Goal: Task Accomplishment & Management: Complete application form

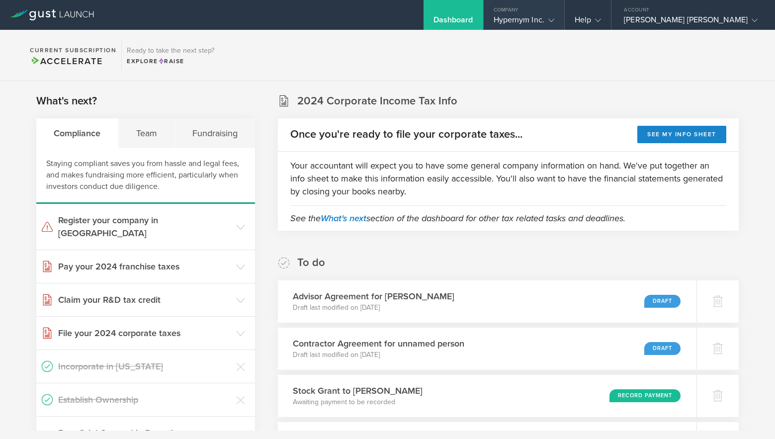
click at [544, 19] on gust-icon at bounding box center [549, 20] width 10 height 10
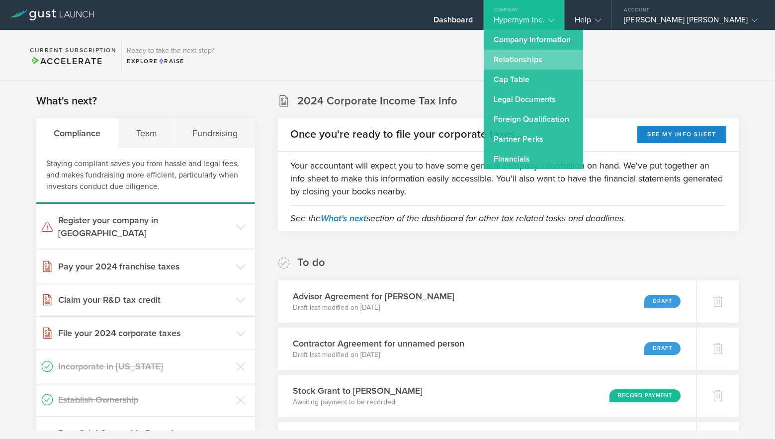
click at [524, 59] on link "Relationships" at bounding box center [532, 60] width 99 height 20
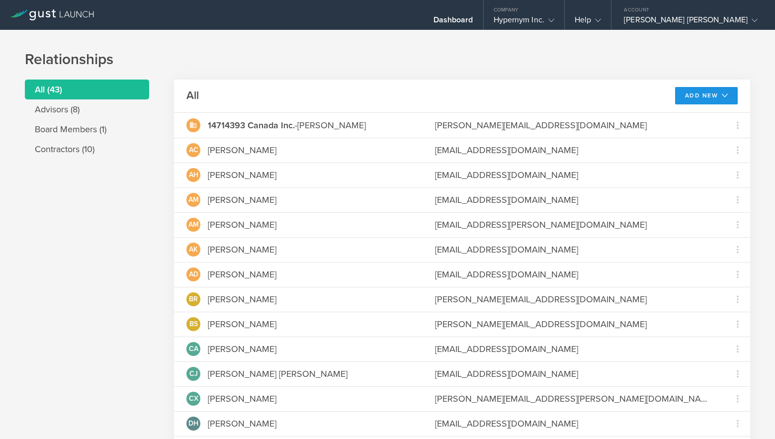
click at [728, 88] on button "Add New" at bounding box center [706, 95] width 63 height 17
click at [42, 17] on icon at bounding box center [52, 14] width 84 height 11
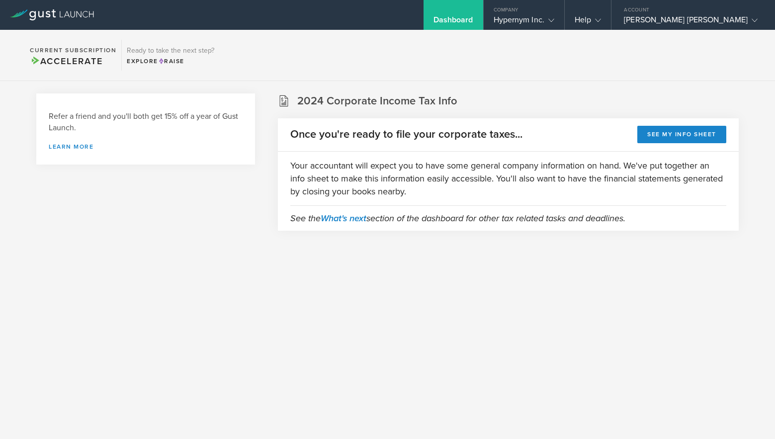
click at [91, 61] on span "Accelerate" at bounding box center [66, 61] width 73 height 11
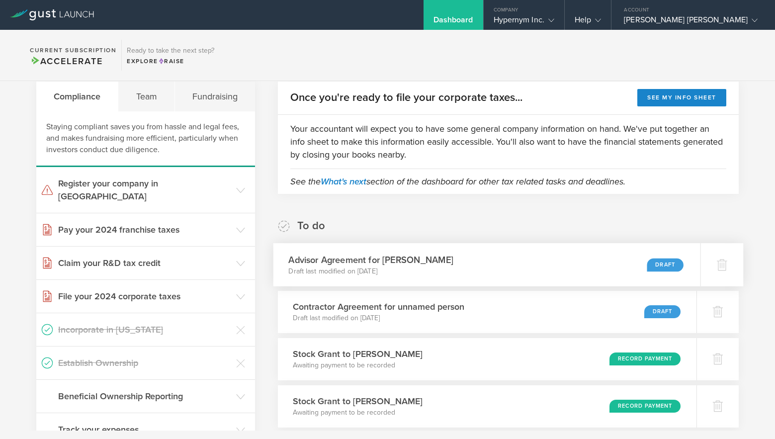
scroll to position [75, 0]
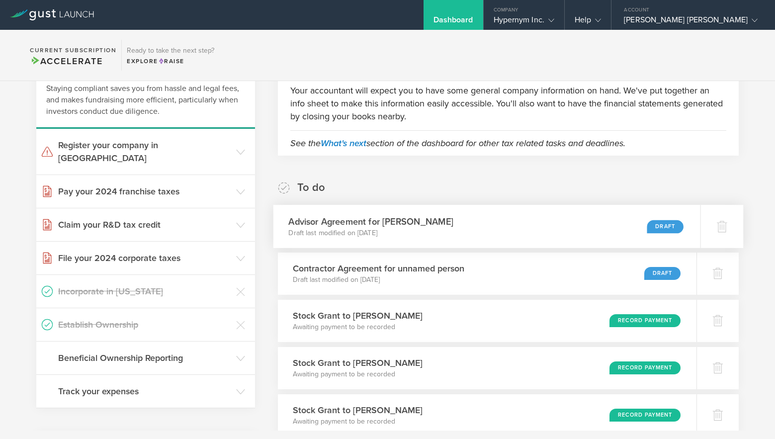
click at [456, 230] on div "Advisor Agreement for Carol Tran Draft last modified on Aug 21, 2025 Draft" at bounding box center [486, 226] width 426 height 43
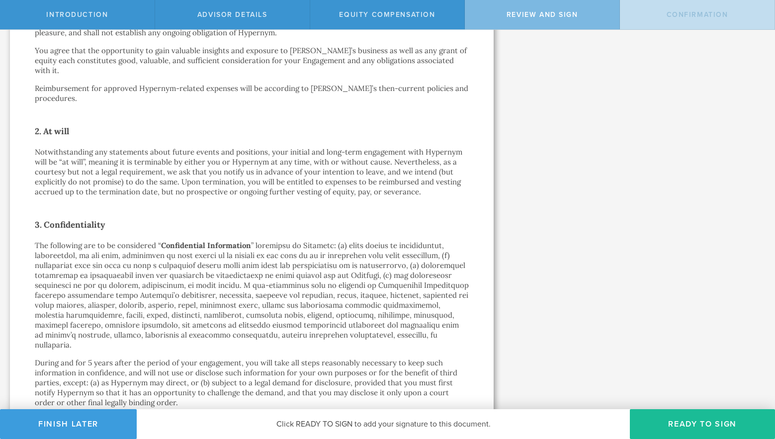
scroll to position [732, 0]
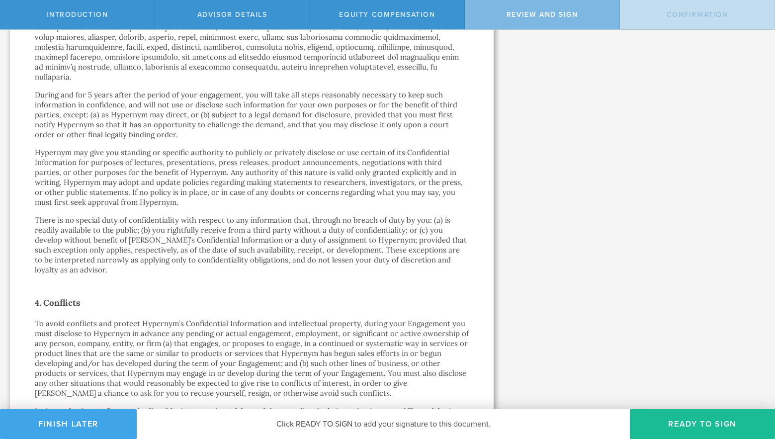
click at [72, 426] on button "Finish Later" at bounding box center [68, 424] width 137 height 30
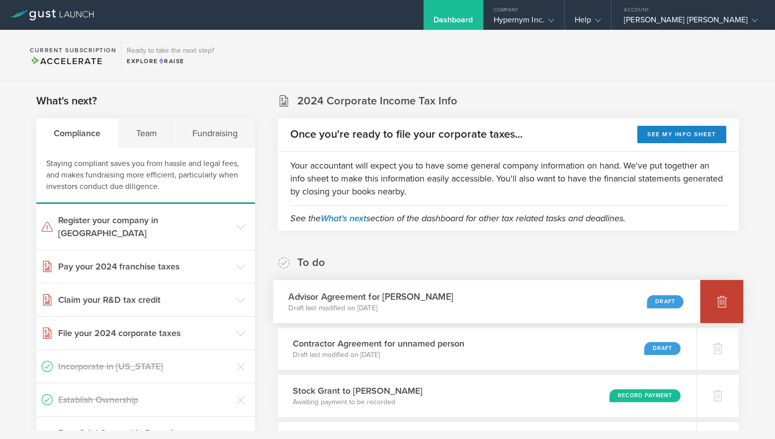
click at [710, 310] on div at bounding box center [721, 301] width 43 height 43
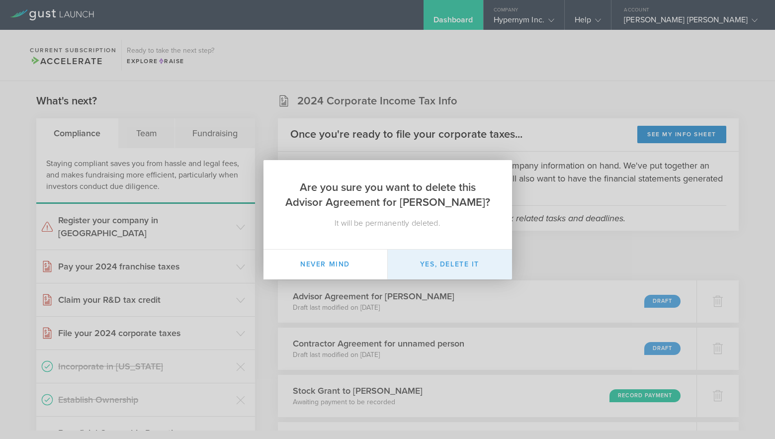
click at [470, 262] on button "Yes, delete it" at bounding box center [450, 264] width 124 height 30
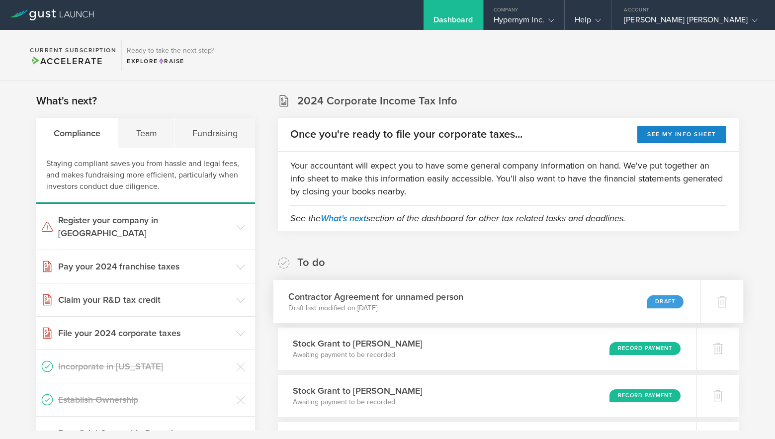
click at [518, 290] on div "Contractor Agreement for unnamed person Draft last modified on Aug 21, 2025 Dra…" at bounding box center [486, 301] width 426 height 43
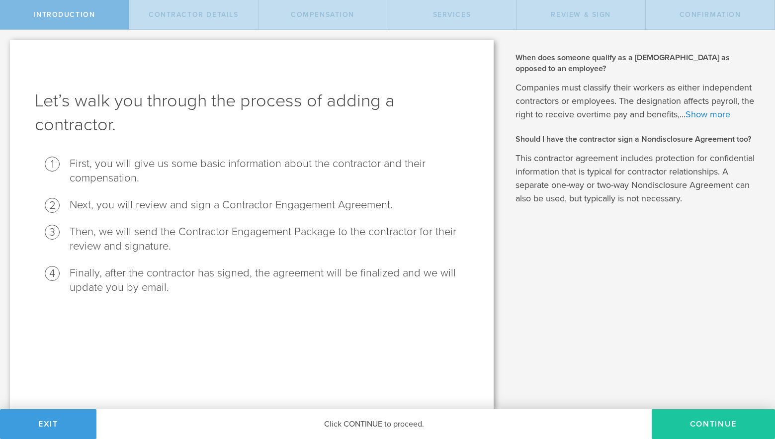
drag, startPoint x: 702, startPoint y: 424, endPoint x: 709, endPoint y: 424, distance: 7.0
click at [709, 424] on button "Continue" at bounding box center [712, 424] width 123 height 30
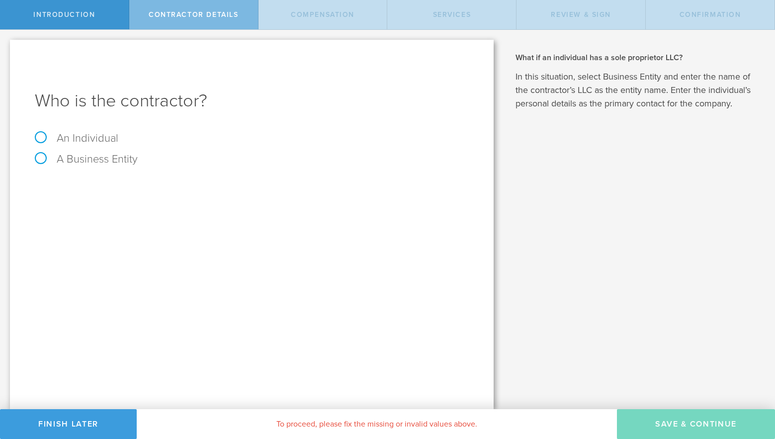
click at [99, 138] on label "An Individual" at bounding box center [76, 138] width 83 height 13
click at [6, 46] on input "An Individual" at bounding box center [3, 38] width 6 height 16
radio input "true"
click at [177, 187] on input "text" at bounding box center [288, 186] width 359 height 15
type input "Carol Tran"
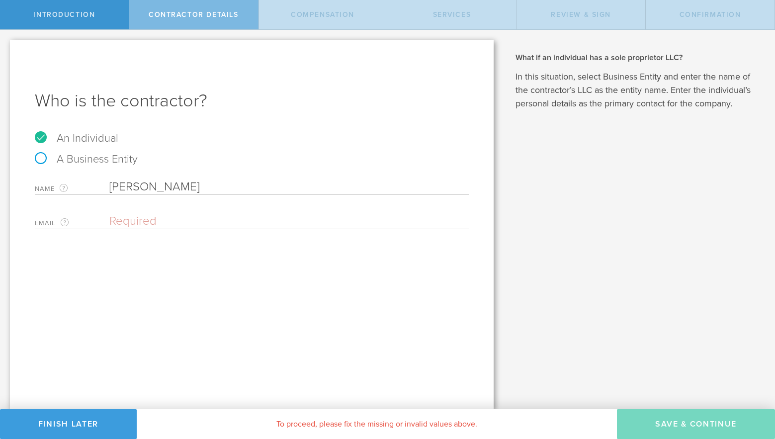
paste input "Unless there's somewhere with a jacuzzi, I just need to be out of here asap."
type input "Unless there's somewhere with a jacuzzi, I just need to be out of here asap."
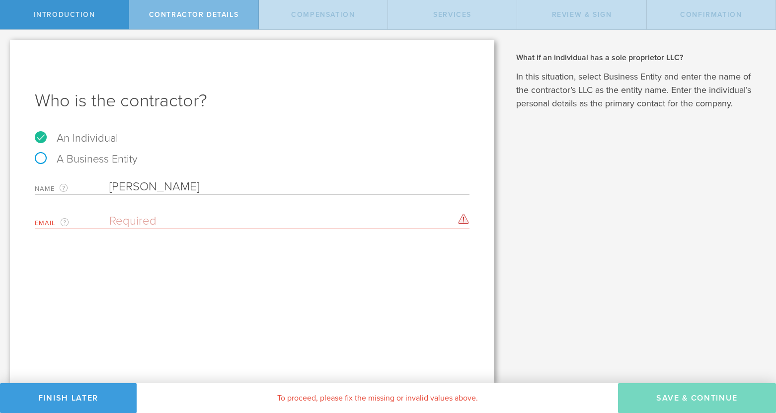
drag, startPoint x: 194, startPoint y: 214, endPoint x: 192, endPoint y: 220, distance: 5.7
click at [193, 216] on div "Email The email address of the person that you are hiring as a contractor. Plea…" at bounding box center [252, 219] width 435 height 20
click at [192, 220] on input "c" at bounding box center [286, 221] width 355 height 15
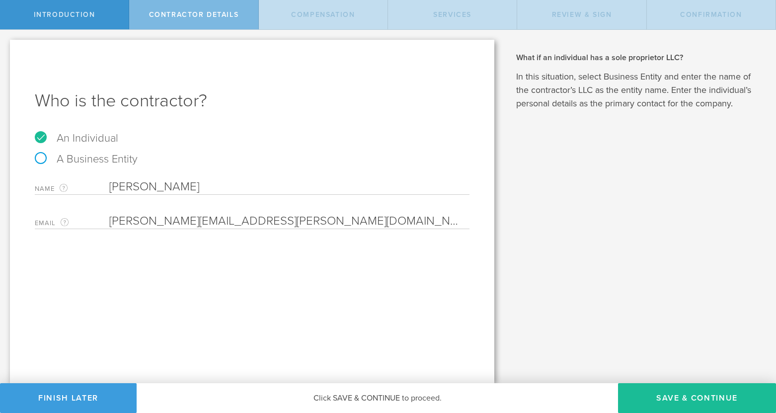
click at [265, 220] on input "carol@carol.tran.com" at bounding box center [286, 221] width 355 height 15
paste input "email"
type input "[PERSON_NAME][EMAIL_ADDRESS][DOMAIN_NAME]"
drag, startPoint x: 477, startPoint y: 298, endPoint x: 587, endPoint y: 345, distance: 119.7
click at [484, 300] on div "Who is the contractor? An Individual A Business Entity Name The first and last …" at bounding box center [252, 211] width 484 height 343
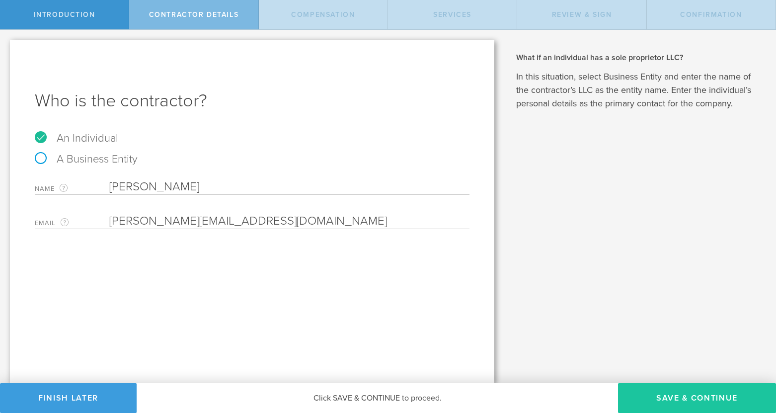
click at [674, 393] on button "Save & Continue" at bounding box center [697, 398] width 158 height 30
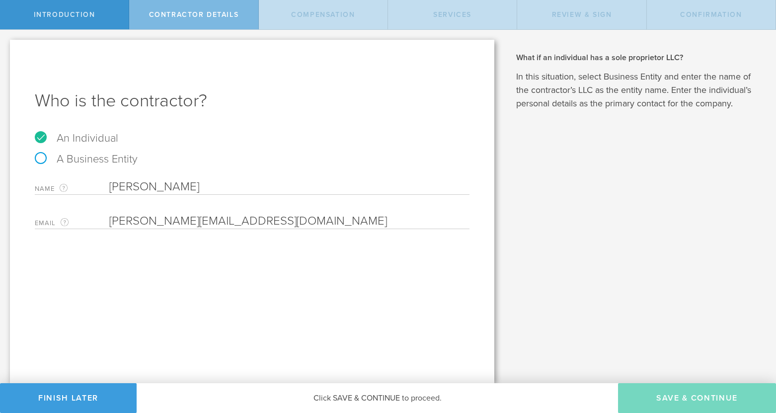
select select "none"
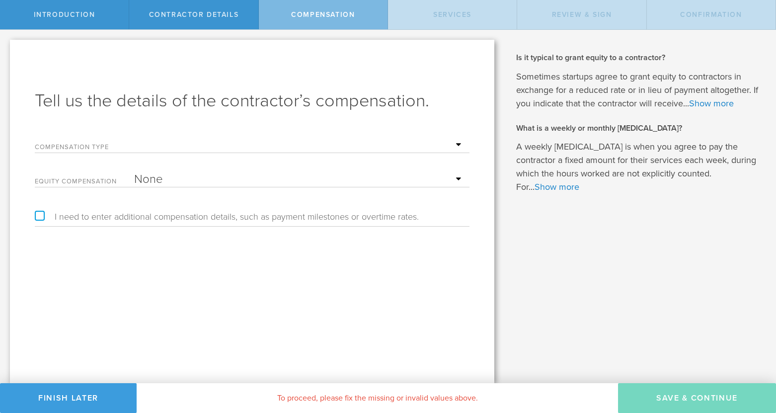
click at [188, 153] on div "Compensation Type Hourly Daily Weekly Retainer Monthly Retainer Project Flat Ra…" at bounding box center [252, 143] width 435 height 20
click at [457, 159] on form "Compensation Type Hourly Daily Weekly Retainer Monthly Retainer Project Flat Ra…" at bounding box center [252, 160] width 435 height 55
click at [450, 151] on select "Hourly Daily Weekly Retainer Monthly Retainer Project Flat Rate No cash compens…" at bounding box center [299, 145] width 330 height 15
select select "monthlyRetainer"
click at [134, 138] on select "Hourly Daily Weekly Retainer Monthly Retainer Project Flat Rate No cash compens…" at bounding box center [299, 145] width 330 height 15
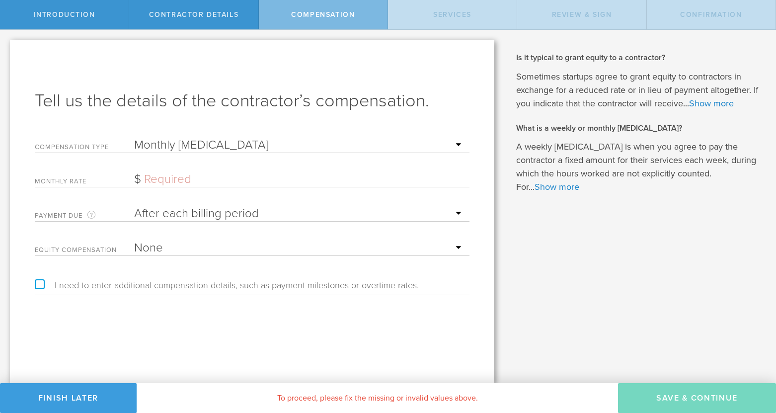
click at [180, 181] on input "text" at bounding box center [299, 179] width 330 height 15
click at [242, 142] on select "Hourly Daily Weekly Retainer Monthly Retainer Project Flat Rate No cash compens…" at bounding box center [299, 145] width 330 height 15
click at [220, 206] on select "After each billing period Before each billing period" at bounding box center [299, 213] width 330 height 15
click at [224, 174] on input "text" at bounding box center [299, 179] width 330 height 15
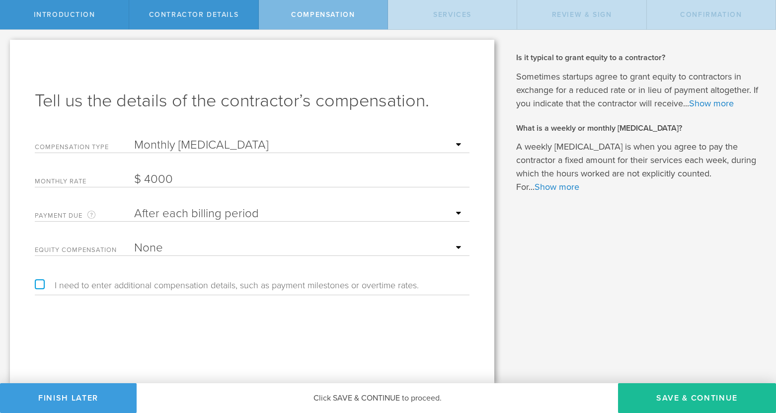
type input "4,000"
click at [210, 245] on select "None Stock Grant" at bounding box center [299, 247] width 330 height 15
select select "stock"
click at [134, 240] on select "None Stock Grant" at bounding box center [299, 247] width 330 height 15
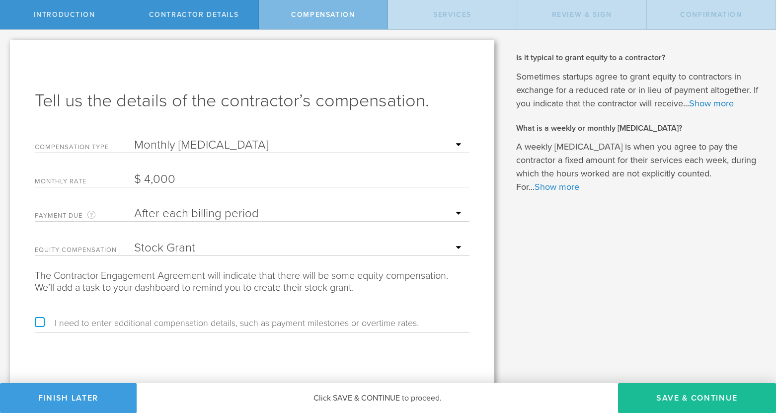
click at [104, 322] on label "I need to enter additional compensation details, such as payment milestones or …" at bounding box center [227, 323] width 384 height 9
click at [6, 46] on input "I need to enter additional compensation details, such as payment milestones or …" at bounding box center [3, 38] width 6 height 16
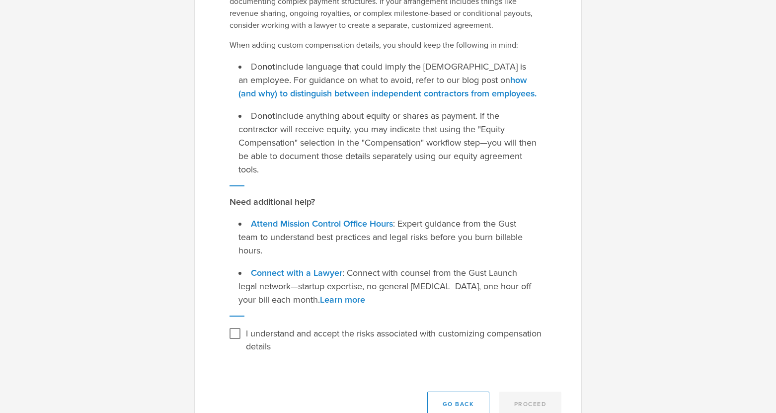
scroll to position [186, 0]
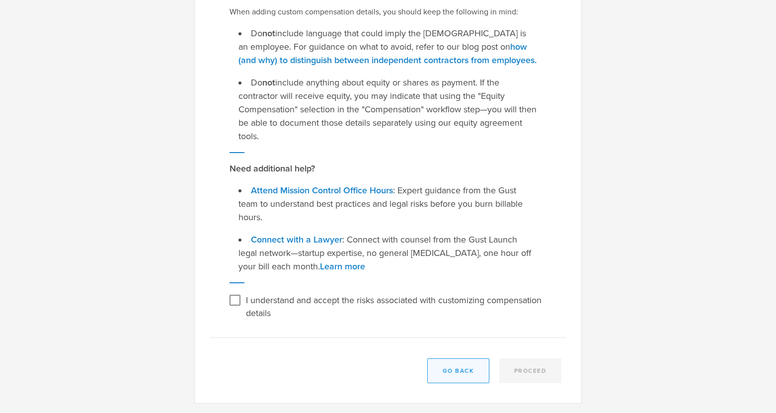
click at [453, 369] on button "Go Back" at bounding box center [458, 370] width 62 height 25
checkbox input "false"
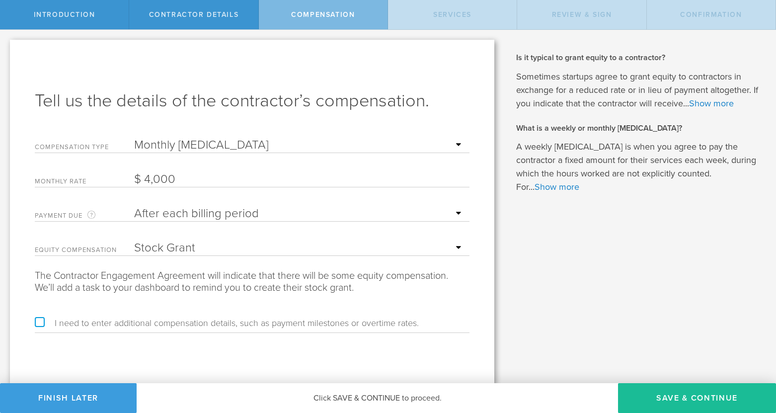
scroll to position [2, 0]
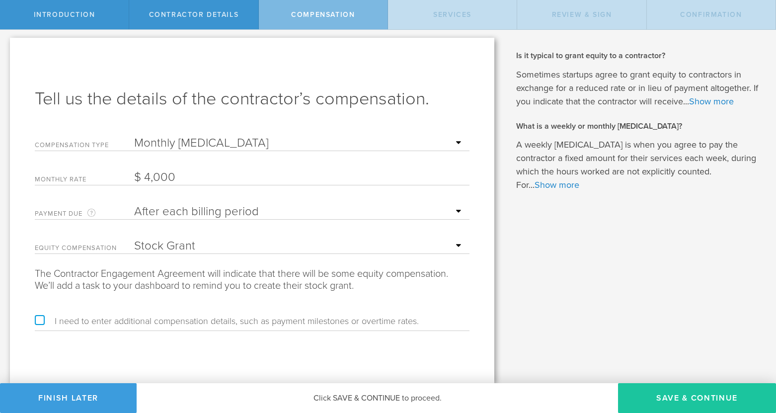
click at [654, 393] on button "Save & Continue" at bounding box center [697, 398] width 158 height 30
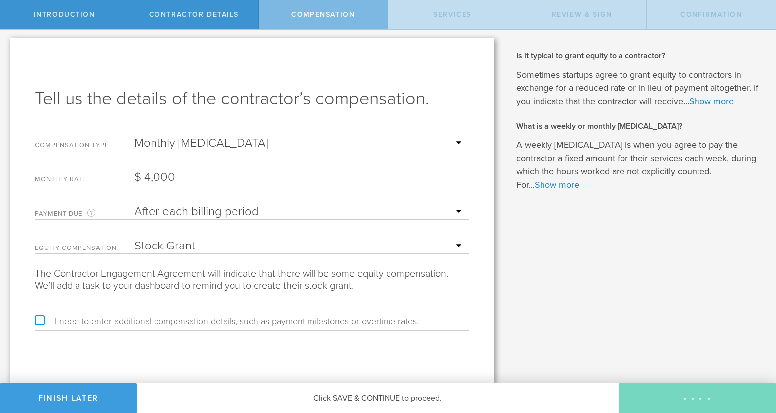
scroll to position [0, 0]
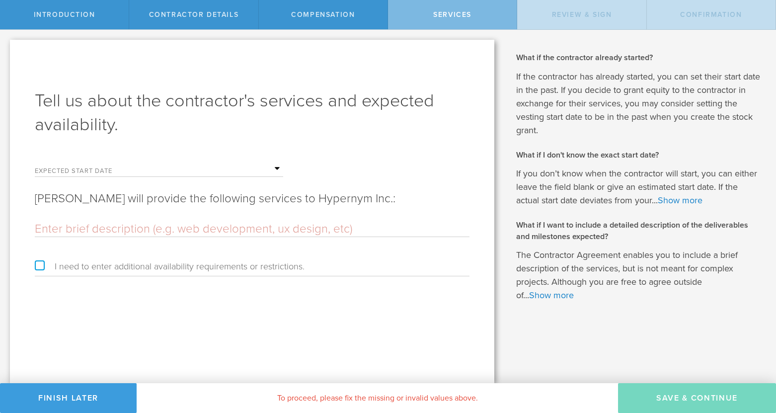
click at [105, 174] on label "Expected start date" at bounding box center [84, 172] width 99 height 8
drag, startPoint x: 105, startPoint y: 174, endPoint x: 104, endPoint y: 167, distance: 6.5
click at [104, 168] on label "Expected start date" at bounding box center [84, 172] width 99 height 8
click at [157, 170] on input "text" at bounding box center [208, 168] width 149 height 15
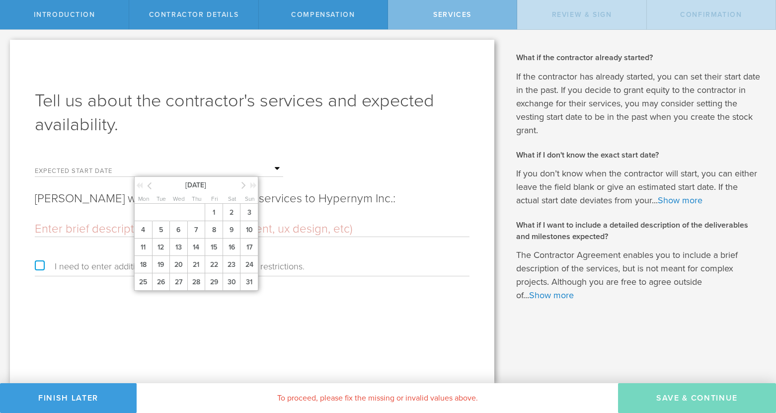
click at [72, 215] on form "Expected start date August 2025 Mon Tue Wed Thu Fri Sat Sun 1 2 3 4 5 6 7 8 9 1…" at bounding box center [252, 217] width 435 height 120
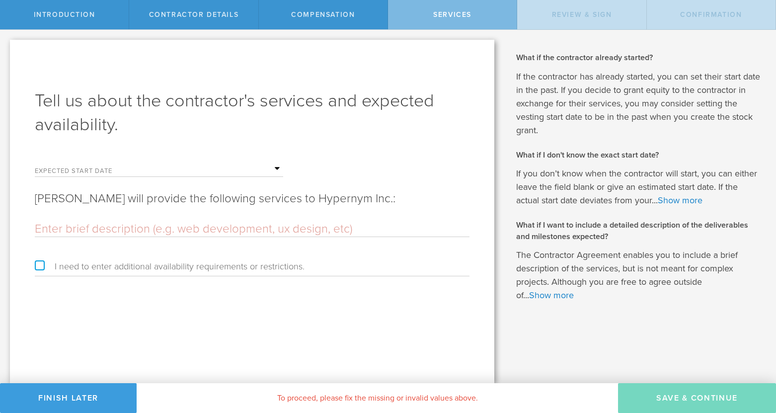
click at [98, 233] on input "text" at bounding box center [252, 229] width 435 height 15
click at [144, 266] on label "I need to enter additional availability requirements or restrictions." at bounding box center [170, 266] width 270 height 9
click at [6, 46] on input "I need to enter additional availability requirements or restrictions." at bounding box center [3, 38] width 6 height 16
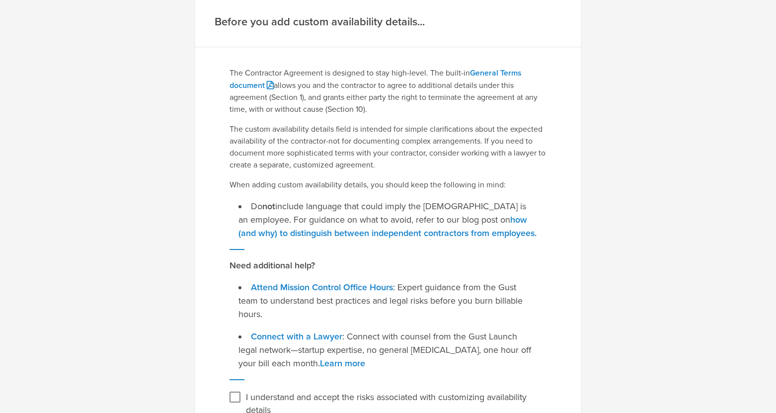
scroll to position [110, 0]
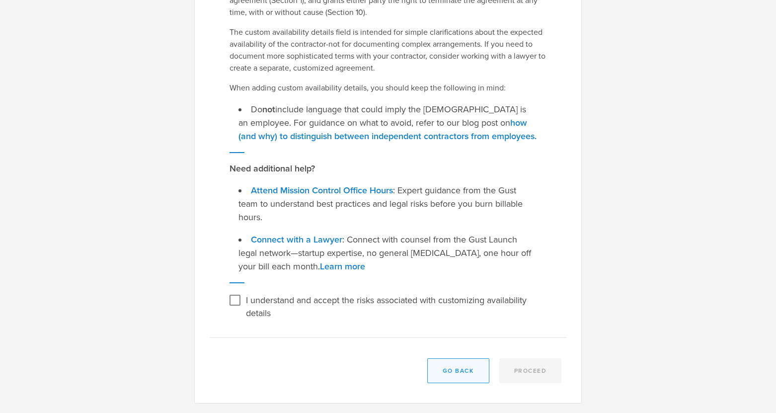
click at [456, 371] on button "Go Back" at bounding box center [458, 370] width 62 height 25
checkbox input "false"
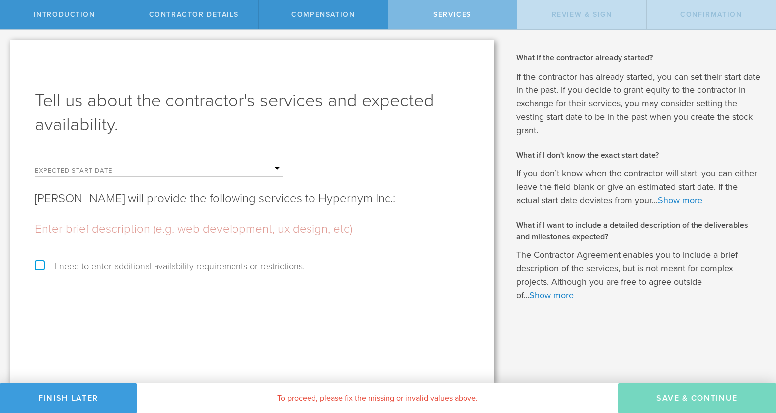
click at [126, 169] on label "Expected start date" at bounding box center [84, 172] width 99 height 8
click at [272, 167] on input "text" at bounding box center [208, 168] width 149 height 15
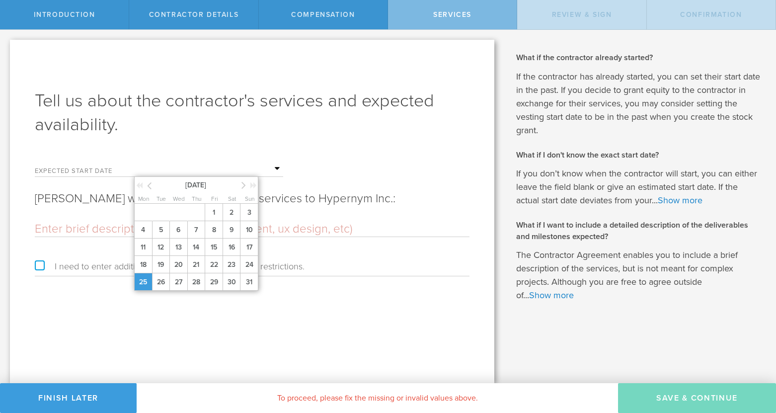
click at [135, 284] on span "25" at bounding box center [143, 281] width 18 height 17
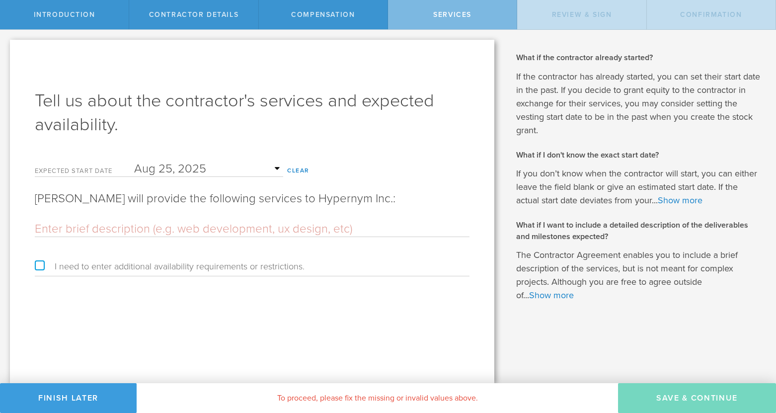
click at [112, 232] on input "text" at bounding box center [252, 229] width 435 height 15
type input "A"
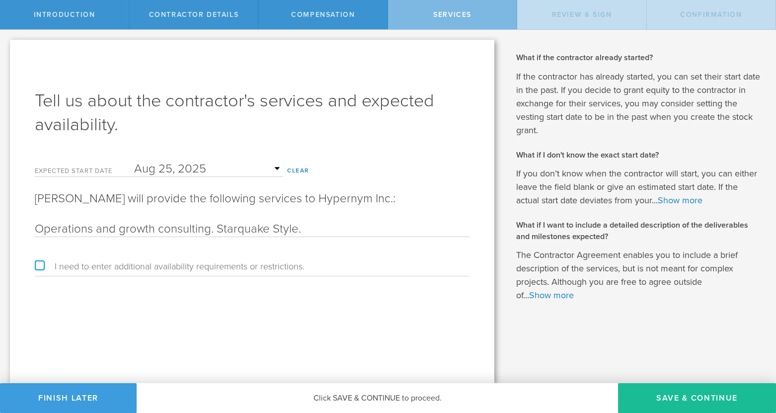
drag, startPoint x: 239, startPoint y: 231, endPoint x: 389, endPoint y: 236, distance: 150.1
click at [389, 236] on input "Operations and growth consulting. Starquake Style." at bounding box center [252, 229] width 435 height 15
drag, startPoint x: 366, startPoint y: 228, endPoint x: 212, endPoint y: 233, distance: 154.1
click at [212, 233] on input "Operations and growth consulting. Starquake Style." at bounding box center [252, 229] width 435 height 15
type input "Operations and growth consulting."
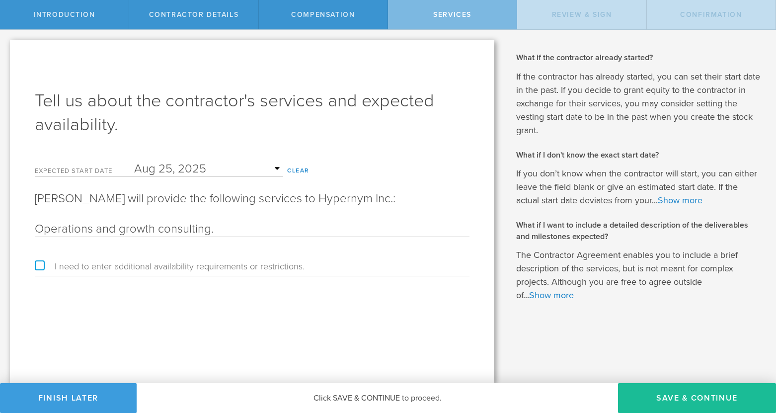
click at [286, 335] on div "Tell us about the contractor's services and expected availability. Expected sta…" at bounding box center [252, 211] width 484 height 343
click at [662, 398] on button "Save & Continue" at bounding box center [697, 398] width 158 height 30
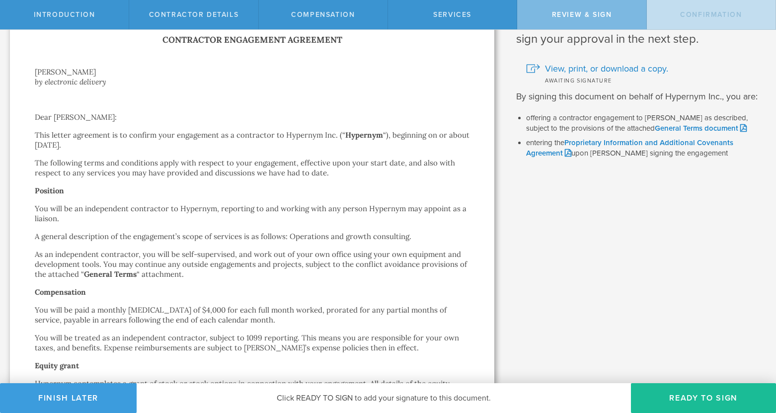
scroll to position [51, 0]
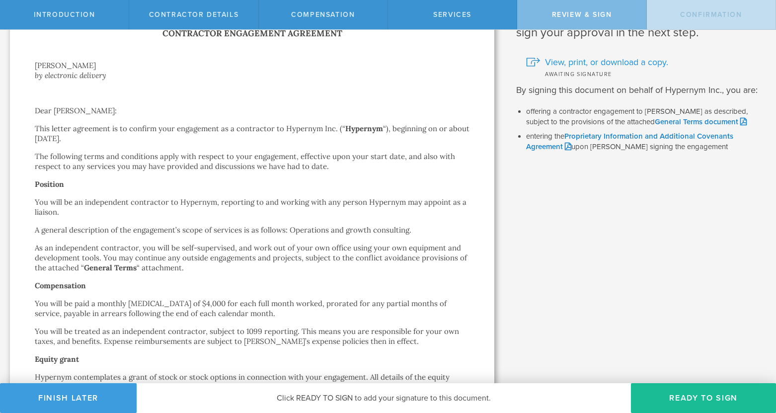
click at [583, 64] on span "View, print, or download a copy." at bounding box center [606, 62] width 123 height 13
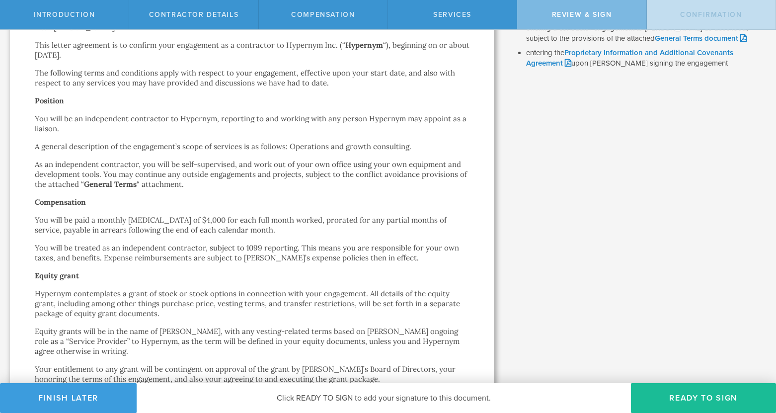
scroll to position [147, 0]
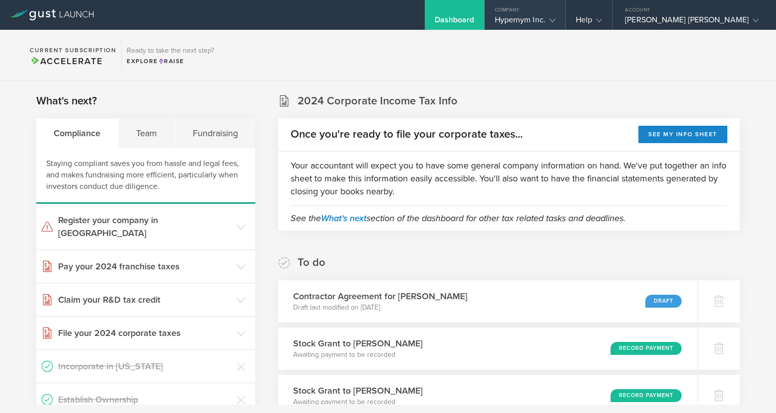
drag, startPoint x: 520, startPoint y: 17, endPoint x: 527, endPoint y: 16, distance: 7.0
click at [520, 17] on div "Hypernym Inc." at bounding box center [525, 22] width 61 height 15
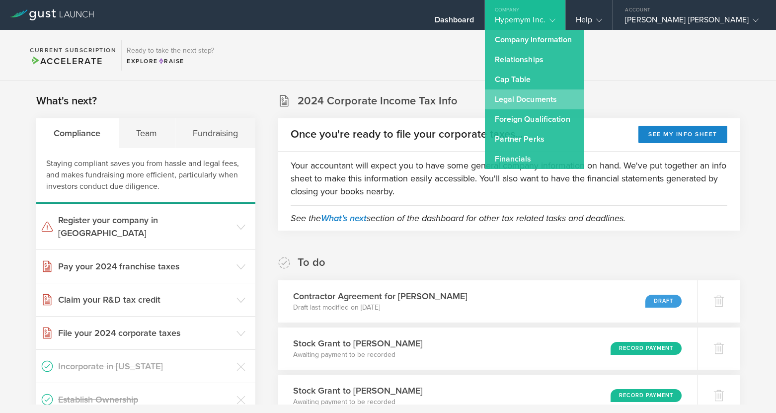
click at [509, 98] on link "Legal Documents" at bounding box center [534, 99] width 99 height 20
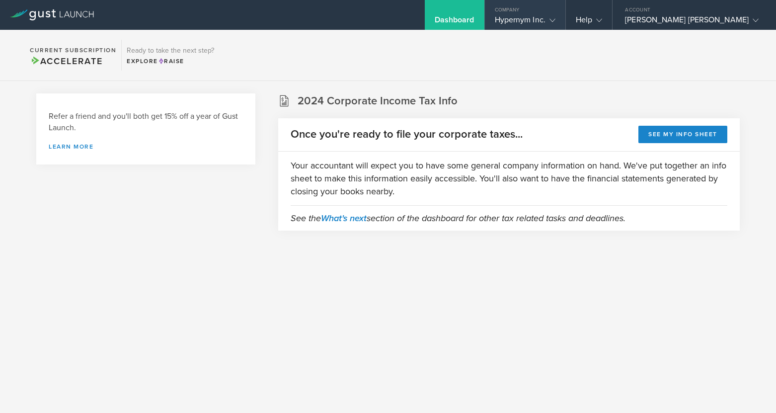
click at [527, 16] on div "Hypernym Inc." at bounding box center [525, 22] width 61 height 15
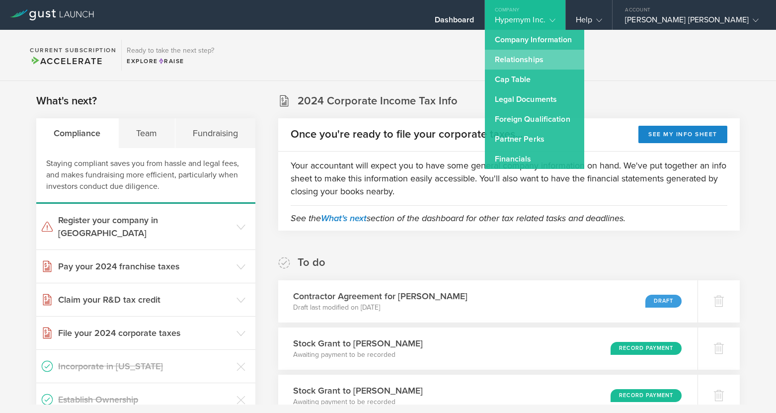
click at [522, 53] on link "Relationships" at bounding box center [534, 60] width 99 height 20
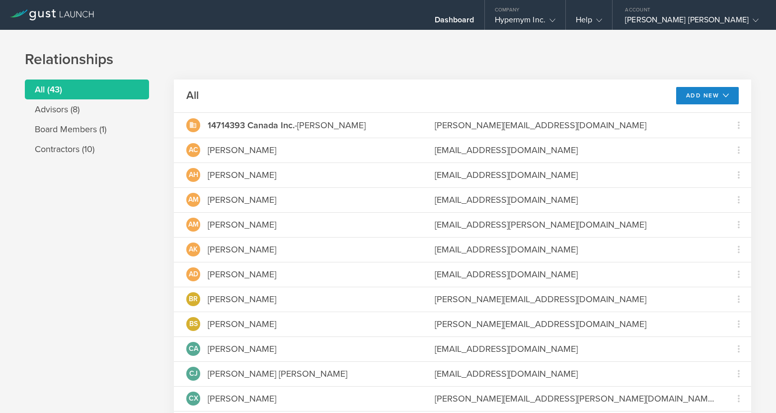
click at [704, 92] on button "Add New" at bounding box center [707, 95] width 63 height 17
click at [681, 119] on li "Add advisor" at bounding box center [703, 117] width 64 height 19
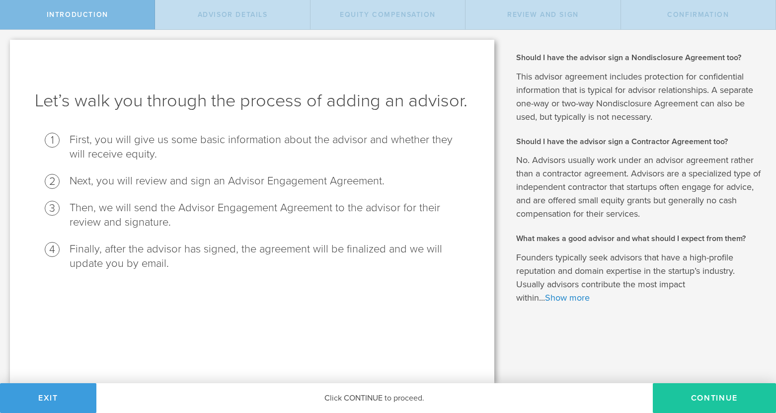
click at [686, 399] on button "Continue" at bounding box center [714, 398] width 123 height 30
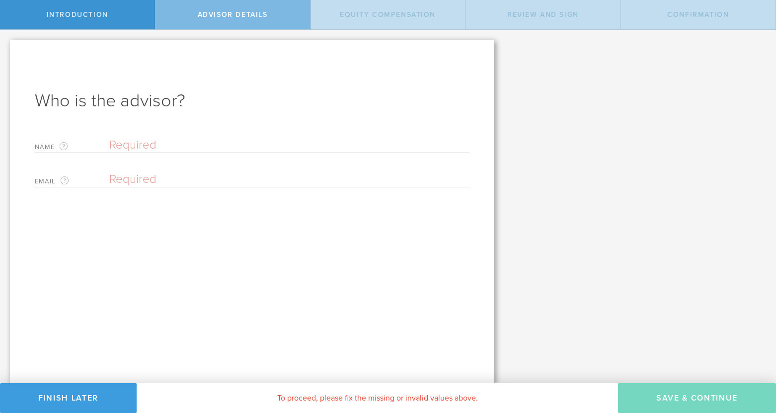
click at [191, 138] on input "text" at bounding box center [289, 145] width 360 height 15
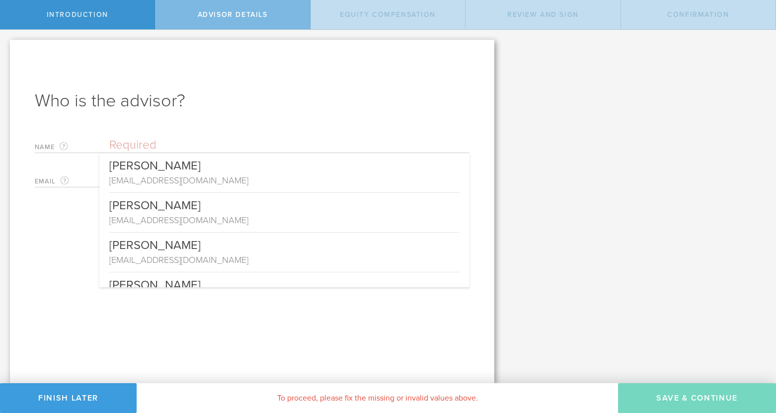
click at [228, 112] on div "Who is the advisor? Name The first and last name of the person that will be you…" at bounding box center [252, 211] width 484 height 343
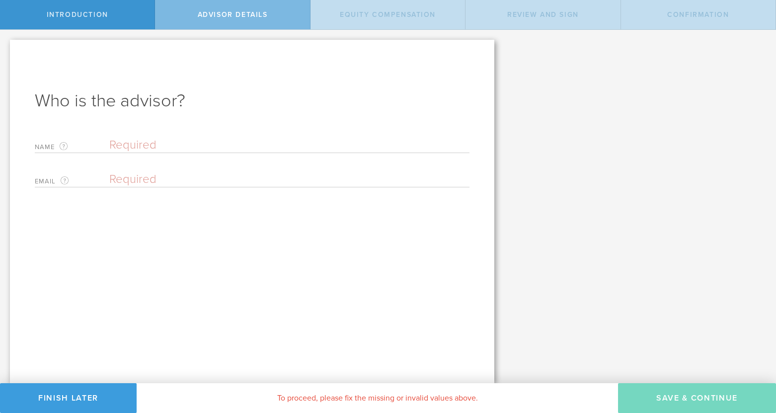
click at [187, 143] on input "text" at bounding box center [289, 145] width 360 height 15
type input "c"
type input "[PERSON_NAME]"
type input "t"
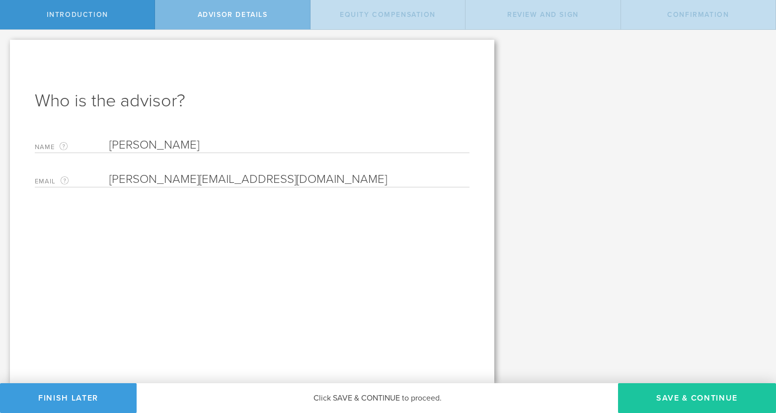
type input "[PERSON_NAME][EMAIL_ADDRESS][DOMAIN_NAME]"
click at [695, 400] on button "Save & Continue" at bounding box center [697, 398] width 158 height 30
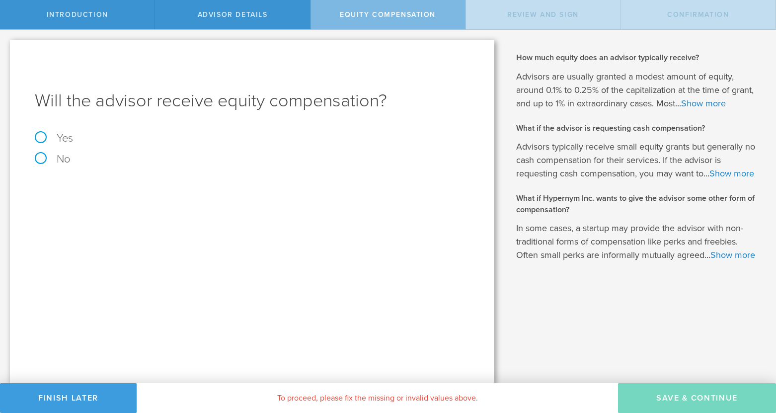
click at [46, 137] on label "Yes" at bounding box center [252, 138] width 435 height 11
click at [6, 46] on input "Yes" at bounding box center [3, 38] width 6 height 16
radio input "true"
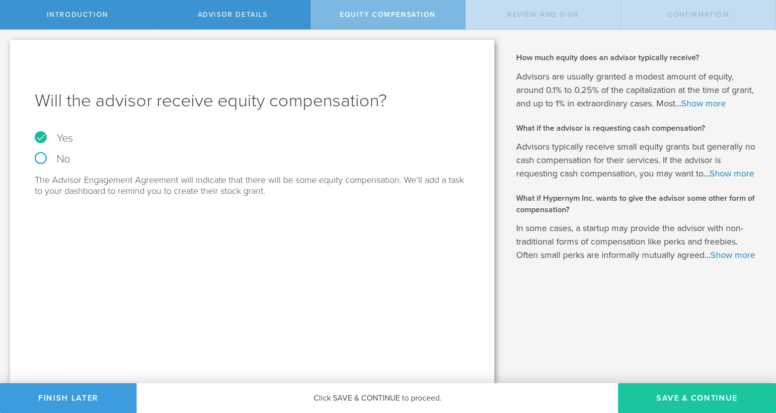
click at [678, 390] on button "Save & Continue" at bounding box center [697, 398] width 158 height 30
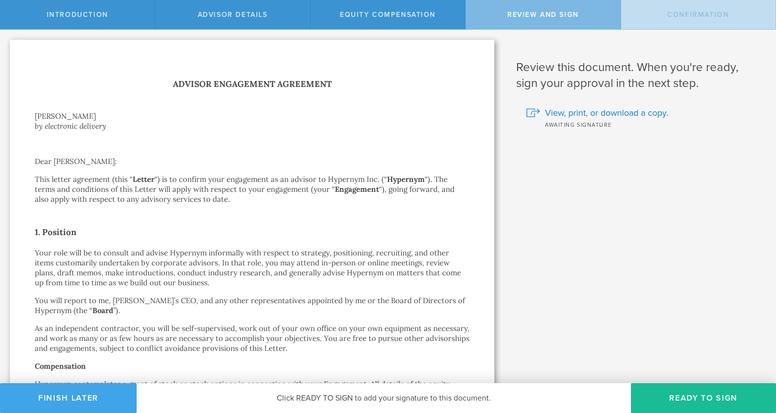
click at [94, 395] on button "Finish Later" at bounding box center [68, 398] width 137 height 30
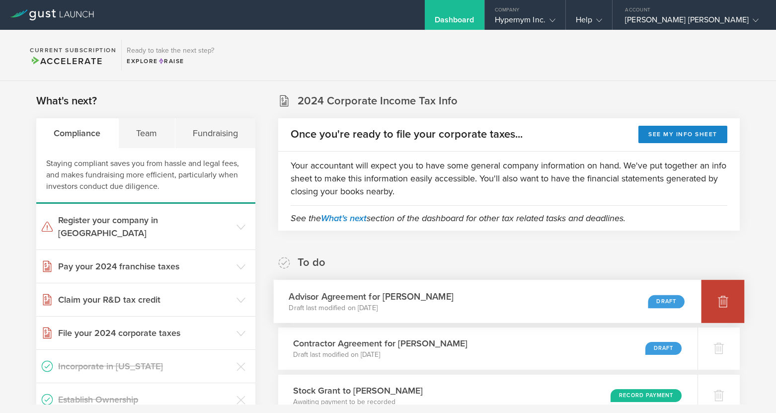
click at [707, 294] on div at bounding box center [723, 301] width 43 height 43
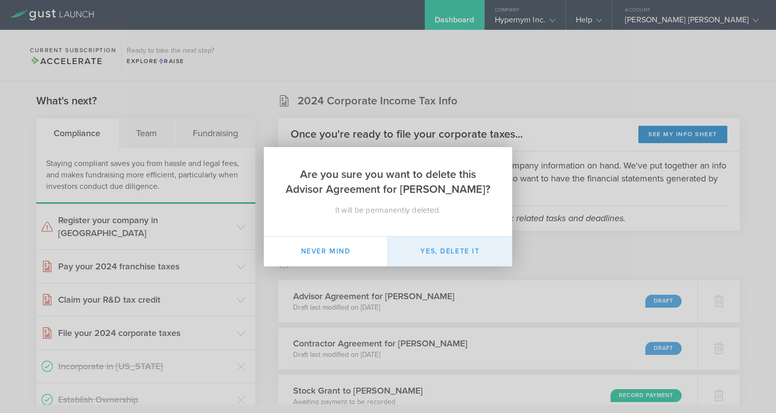
click at [471, 254] on button "Yes, delete it" at bounding box center [450, 252] width 124 height 30
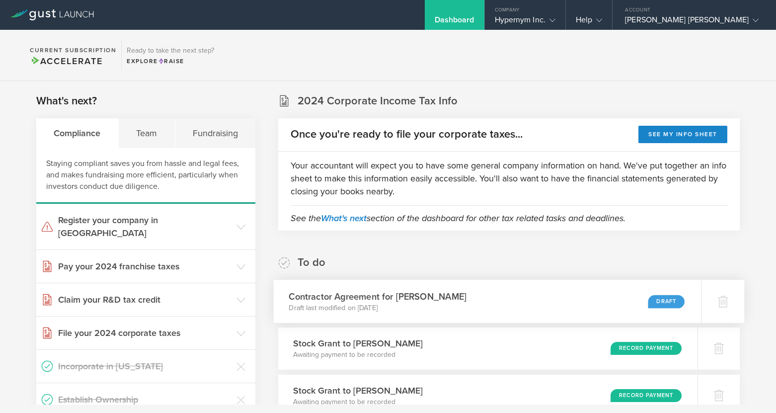
click at [522, 301] on div "Contractor Agreement for [PERSON_NAME] Draft last modified on [DATE] Draft" at bounding box center [488, 301] width 428 height 43
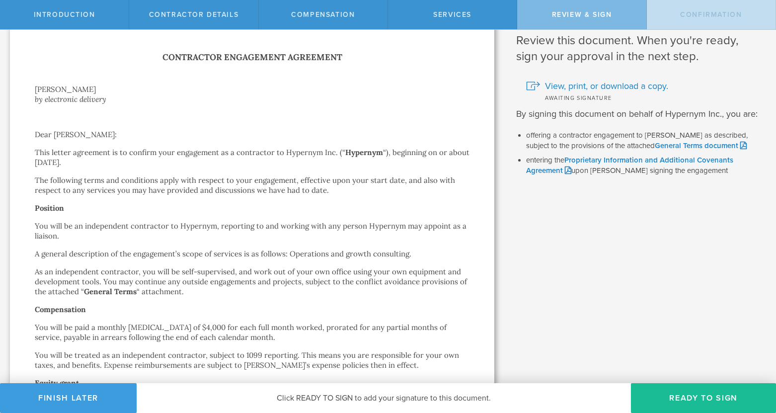
scroll to position [72, 0]
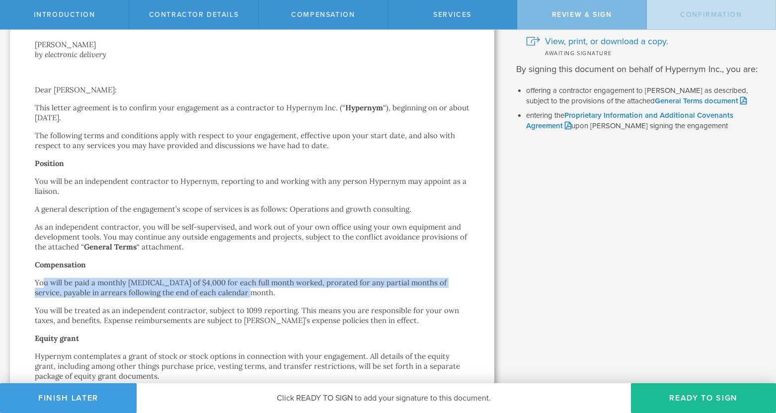
drag, startPoint x: 55, startPoint y: 285, endPoint x: 378, endPoint y: 288, distance: 323.5
click at [378, 288] on p "You will be paid a monthly retainer of $4,000 for each full month worked, prora…" at bounding box center [252, 288] width 435 height 20
click at [431, 281] on p "You will be paid a monthly retainer of $4,000 for each full month worked, prora…" at bounding box center [252, 288] width 435 height 20
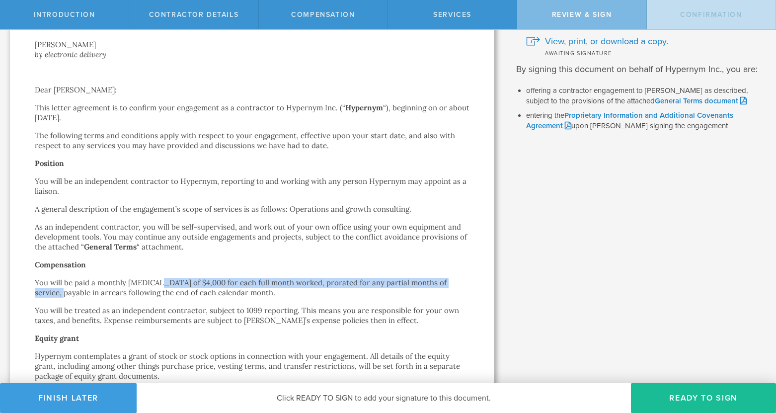
drag, startPoint x: 458, startPoint y: 285, endPoint x: 139, endPoint y: 286, distance: 319.0
click at [141, 286] on p "You will be paid a monthly retainer of $4,000 for each full month worked, prora…" at bounding box center [252, 288] width 435 height 20
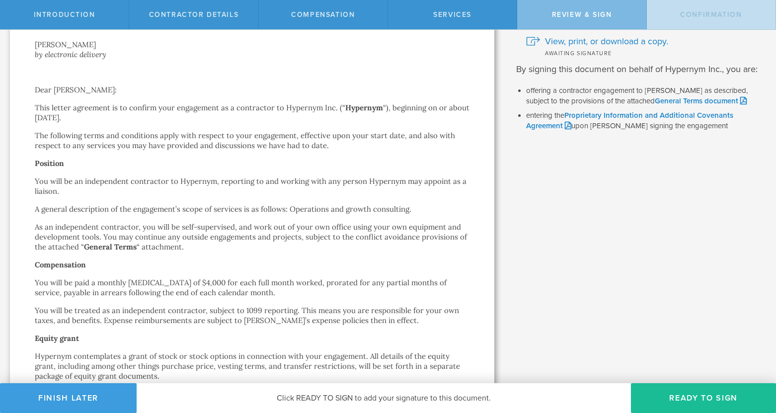
click at [139, 285] on p "You will be paid a monthly retainer of $4,000 for each full month worked, prora…" at bounding box center [252, 288] width 435 height 20
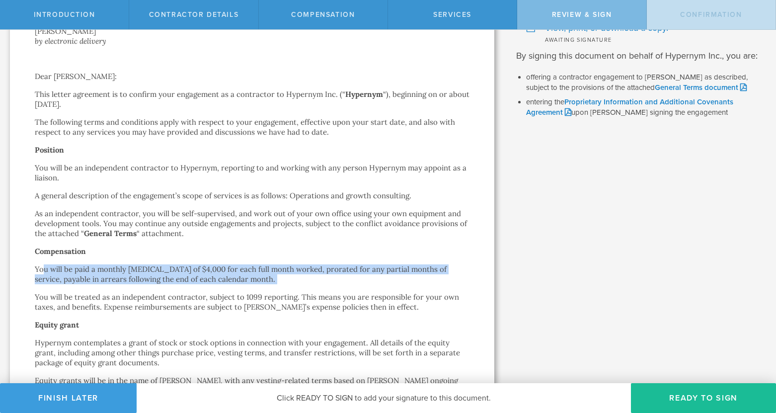
drag, startPoint x: 41, startPoint y: 270, endPoint x: 200, endPoint y: 284, distance: 159.7
drag, startPoint x: 205, startPoint y: 280, endPoint x: 42, endPoint y: 268, distance: 163.4
click at [42, 268] on p "You will be paid a monthly retainer of $4,000 for each full month worked, prora…" at bounding box center [252, 274] width 435 height 20
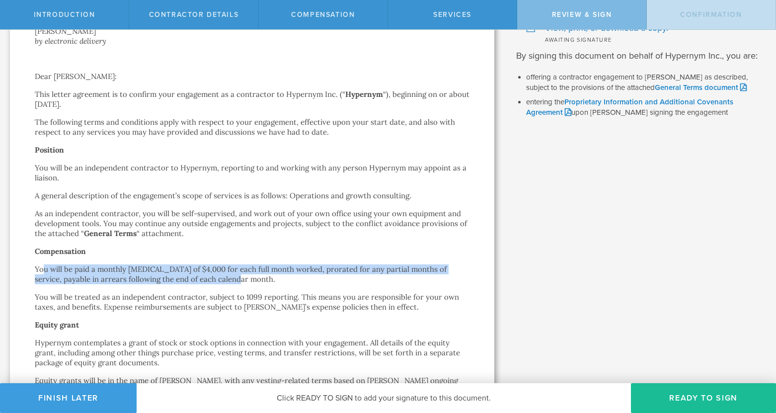
click at [42, 268] on p "You will be paid a monthly retainer of $4,000 for each full month worked, prora…" at bounding box center [252, 274] width 435 height 20
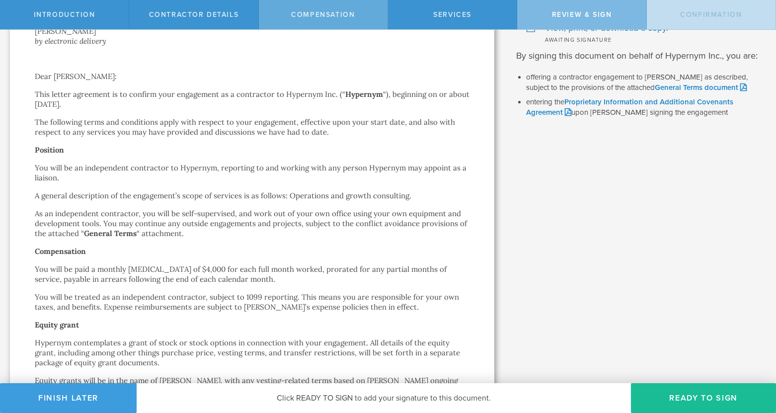
click at [329, 20] on div "Compensation" at bounding box center [323, 14] width 129 height 29
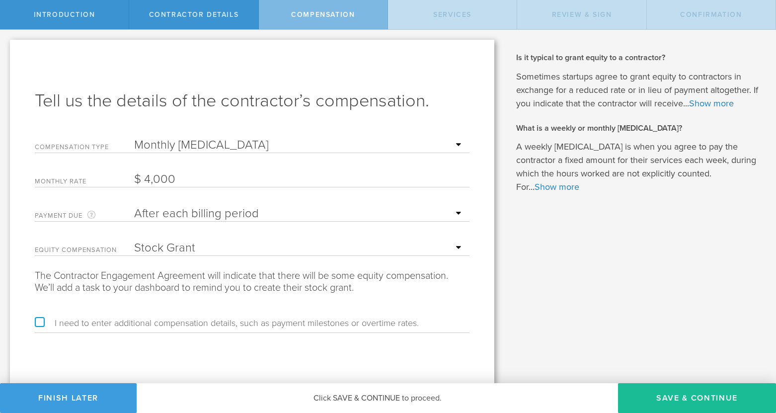
click at [200, 244] on select "None Stock Grant" at bounding box center [299, 247] width 330 height 15
click at [134, 240] on select "None Stock Grant" at bounding box center [299, 247] width 330 height 15
click at [219, 218] on select "After each billing period Before each billing period" at bounding box center [299, 213] width 330 height 15
click at [689, 395] on button "Save & Continue" at bounding box center [697, 398] width 158 height 30
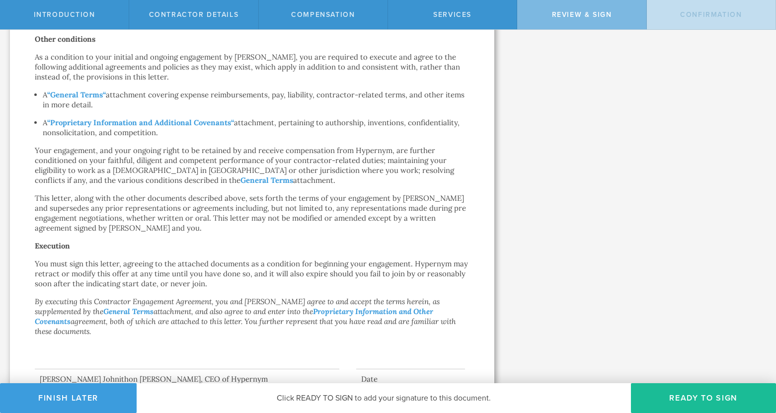
scroll to position [609, 0]
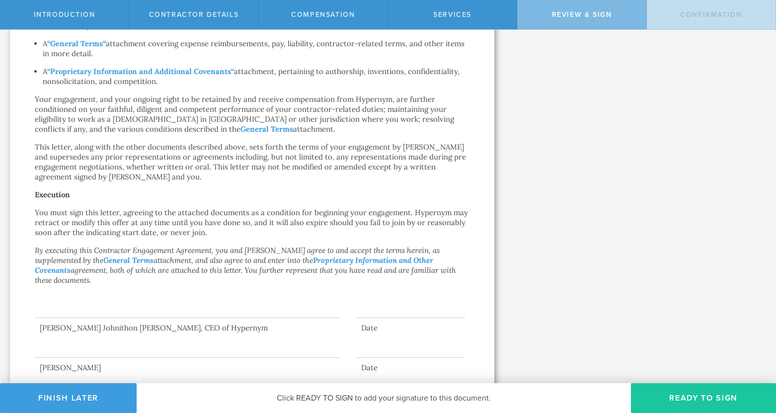
click at [683, 407] on button "Ready to Sign" at bounding box center [703, 398] width 145 height 30
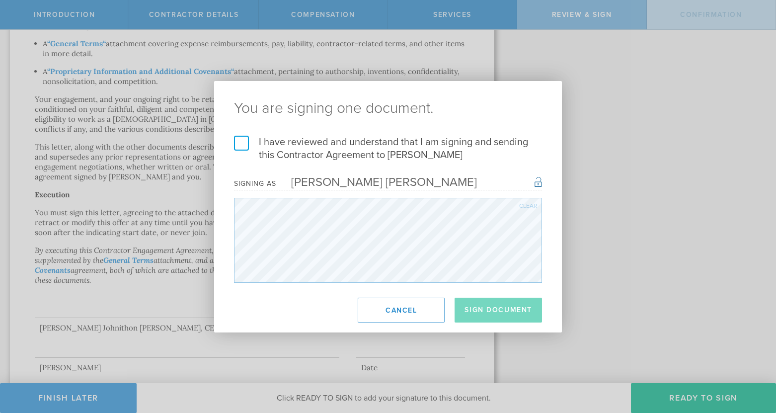
click at [381, 143] on label "I have reviewed and understand that I am signing and sending this Contractor Ag…" at bounding box center [388, 149] width 308 height 26
click at [0, 0] on input "I have reviewed and understand that I am signing and sending this Contractor Ag…" at bounding box center [0, 0] width 0 height 0
click at [498, 309] on button "Sign Document" at bounding box center [498, 310] width 87 height 25
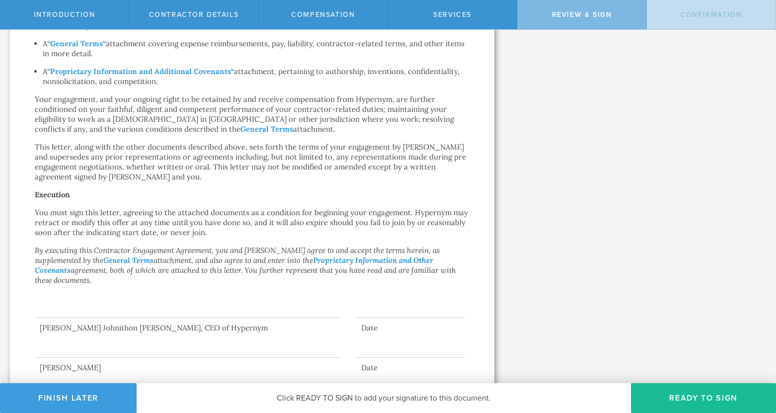
scroll to position [0, 0]
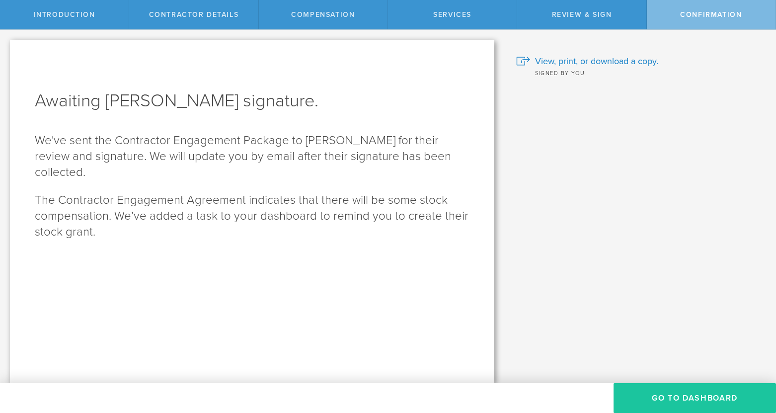
click at [676, 402] on button "Go To Dashboard" at bounding box center [695, 398] width 162 height 30
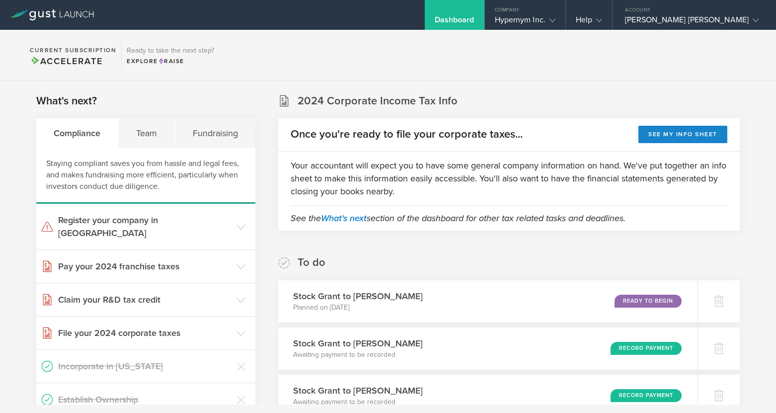
scroll to position [34, 0]
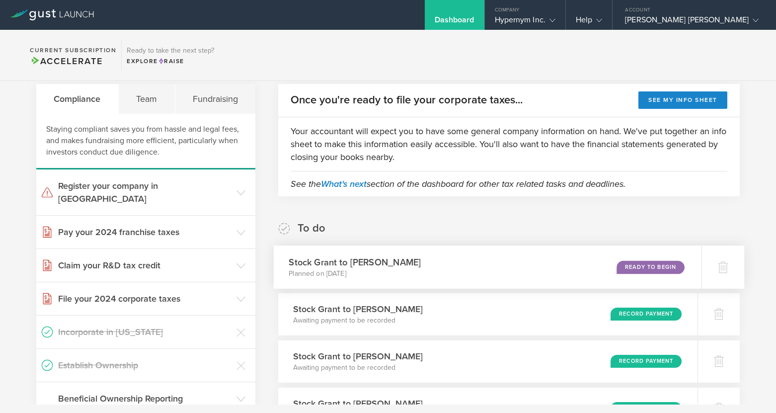
click at [504, 264] on div "Stock Grant to [PERSON_NAME] Planned on [DATE] Ready to Begin" at bounding box center [488, 266] width 428 height 43
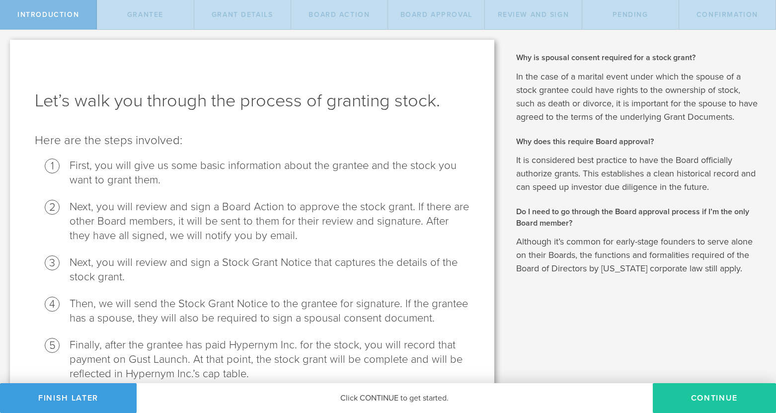
click at [691, 396] on button "Continue" at bounding box center [714, 398] width 123 height 30
radio input "true"
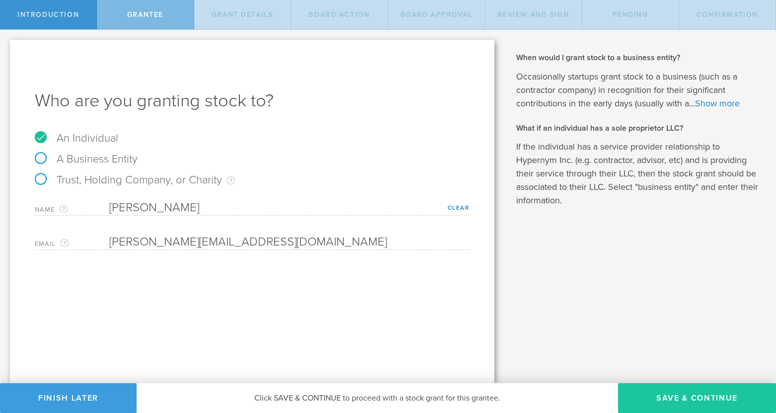
click at [673, 400] on button "Save & Continue" at bounding box center [697, 398] width 158 height 30
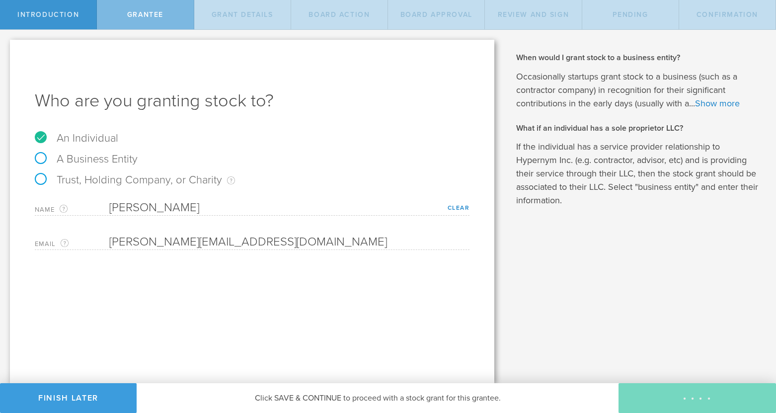
type input "48"
type input "12"
select select "none"
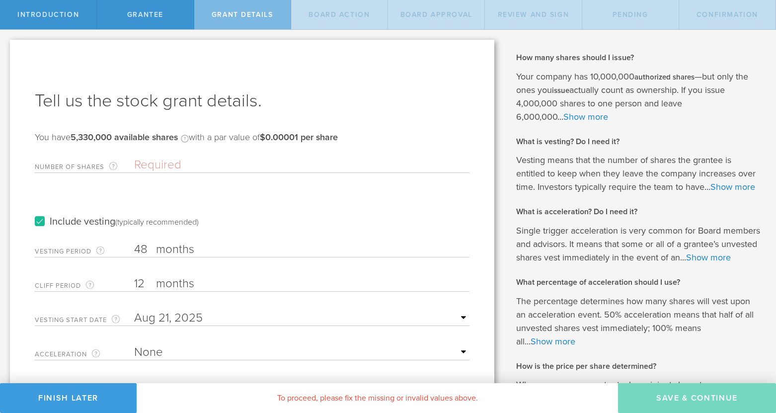
scroll to position [72, 0]
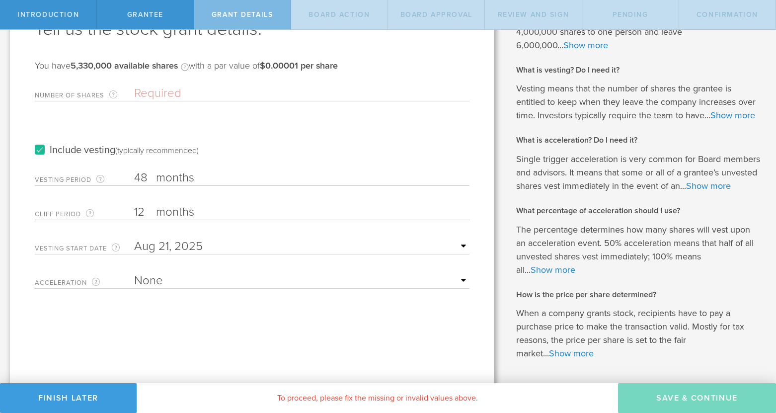
drag, startPoint x: 142, startPoint y: 215, endPoint x: 112, endPoint y: 211, distance: 30.1
click at [112, 211] on div "Cliff Period The initial waiting period before the first set of shares vests. T…" at bounding box center [252, 210] width 435 height 20
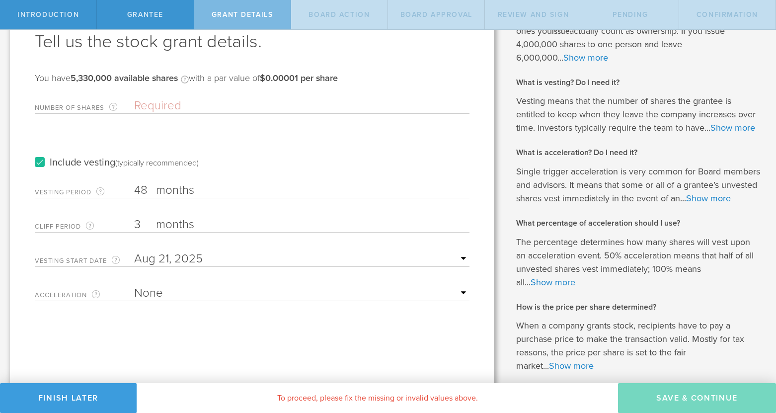
type input "3"
click at [179, 104] on input "Number of Shares The total amount of stock the company is granting to this reci…" at bounding box center [301, 105] width 335 height 15
drag, startPoint x: 150, startPoint y: 190, endPoint x: 128, endPoint y: 186, distance: 22.6
click at [116, 189] on div "Vesting Period The total number of months until vesting is complete. 48 months …" at bounding box center [252, 188] width 435 height 20
type input "24"
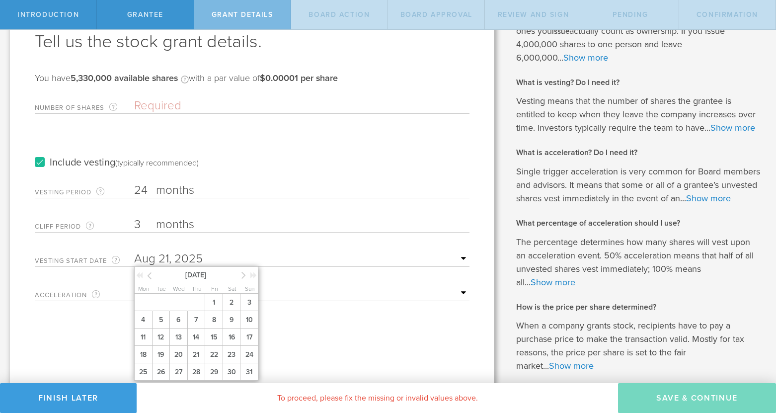
click at [183, 259] on input "text" at bounding box center [301, 258] width 335 height 15
click at [145, 374] on span "25" at bounding box center [143, 371] width 18 height 17
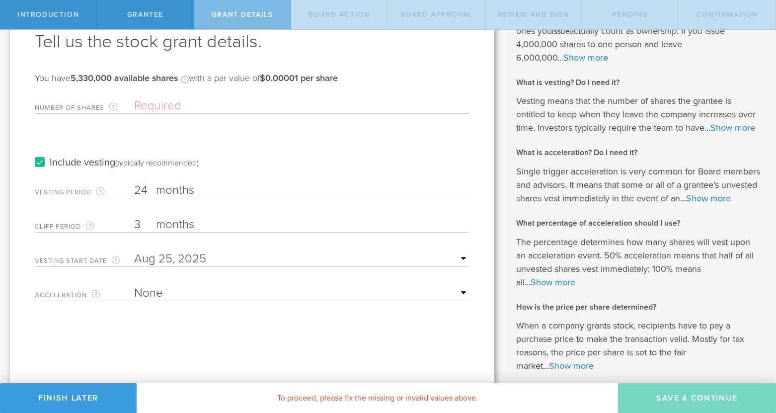
click at [157, 294] on select "None Single Trigger Double Trigger" at bounding box center [301, 293] width 335 height 15
select select "double"
click at [134, 286] on select "None Single Trigger Double Trigger" at bounding box center [301, 293] width 335 height 15
click at [150, 110] on input "Number of Shares The total amount of stock the company is granting to this reci…" at bounding box center [301, 105] width 335 height 15
click at [145, 320] on select "25% Acceleration 50% Acceleration 75% Acceleration 100% Acceleration" at bounding box center [301, 327] width 335 height 15
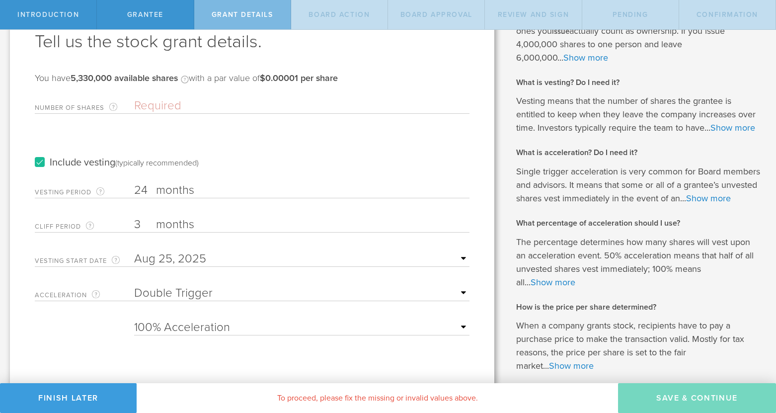
click at [134, 320] on select "25% Acceleration 50% Acceleration 75% Acceleration 100% Acceleration" at bounding box center [301, 327] width 335 height 15
click at [177, 107] on input "Number of Shares The total amount of stock the company is granting to this reci…" at bounding box center [301, 105] width 335 height 15
click at [146, 331] on select "25% Acceleration 50% Acceleration 75% Acceleration 100% Acceleration" at bounding box center [301, 327] width 335 height 15
click at [153, 321] on select "25% Acceleration 50% Acceleration 75% Acceleration 100% Acceleration" at bounding box center [301, 327] width 335 height 15
click at [164, 338] on div "Tell us the stock grant details. You have 5,330,000 available shares Available …" at bounding box center [252, 206] width 484 height 451
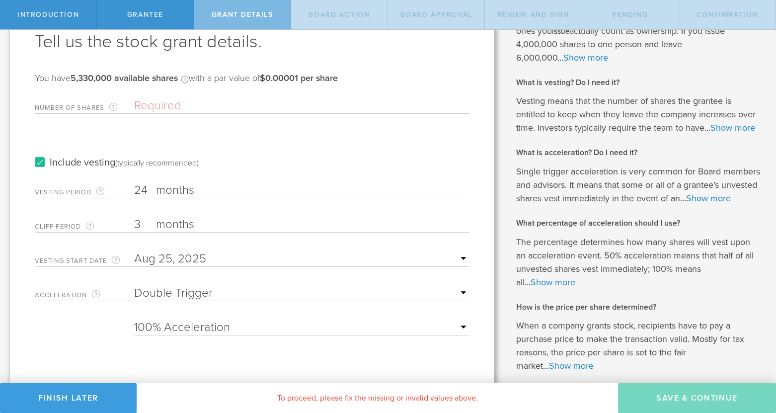
click at [166, 327] on select "25% Acceleration 50% Acceleration 75% Acceleration 100% Acceleration" at bounding box center [301, 327] width 335 height 15
click at [174, 327] on select "25% Acceleration 50% Acceleration 75% Acceleration 100% Acceleration" at bounding box center [301, 327] width 335 height 15
click at [134, 320] on select "25% Acceleration 50% Acceleration 75% Acceleration 100% Acceleration" at bounding box center [301, 327] width 335 height 15
click at [178, 332] on select "25% Acceleration 50% Acceleration 75% Acceleration 100% Acceleration" at bounding box center [301, 327] width 335 height 15
select select "100"
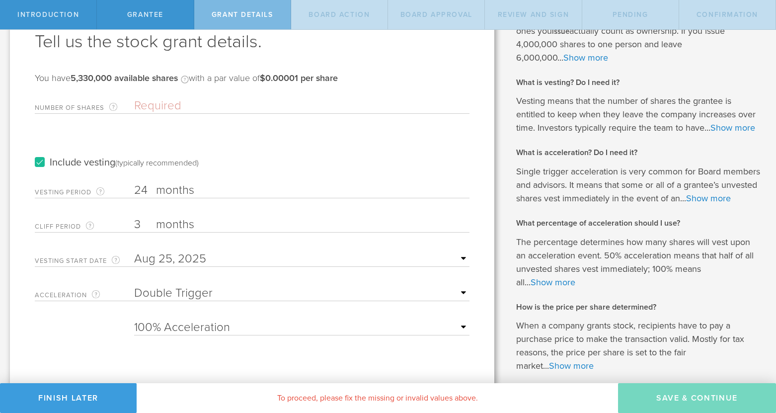
click at [134, 320] on select "25% Acceleration 50% Acceleration 75% Acceleration 100% Acceleration" at bounding box center [301, 327] width 335 height 15
click at [145, 102] on input "Number of Shares The total amount of stock the company is granting to this reci…" at bounding box center [301, 105] width 335 height 15
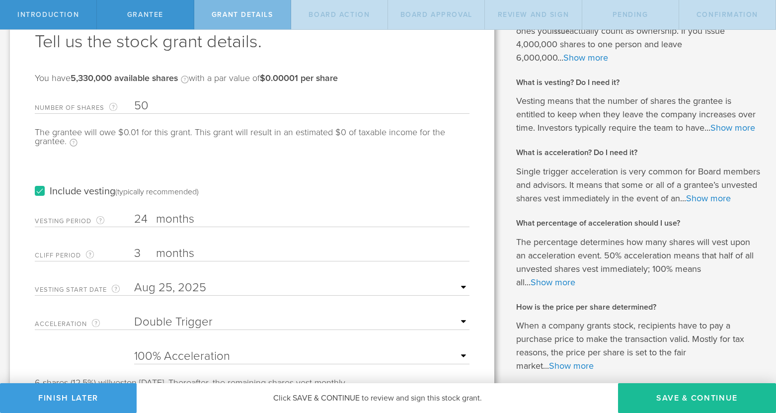
type input "5"
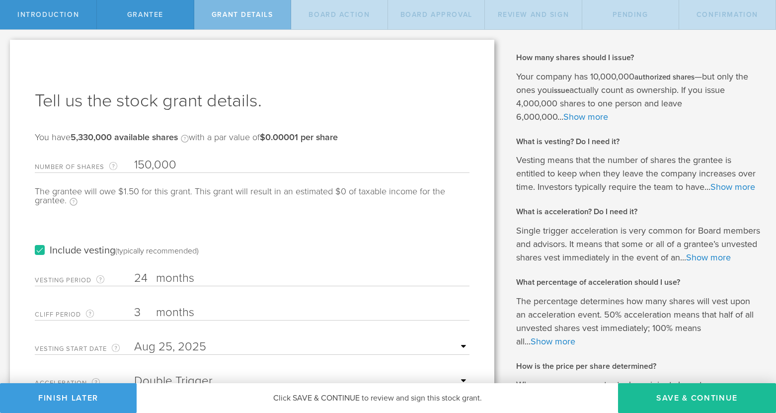
scroll to position [134, 0]
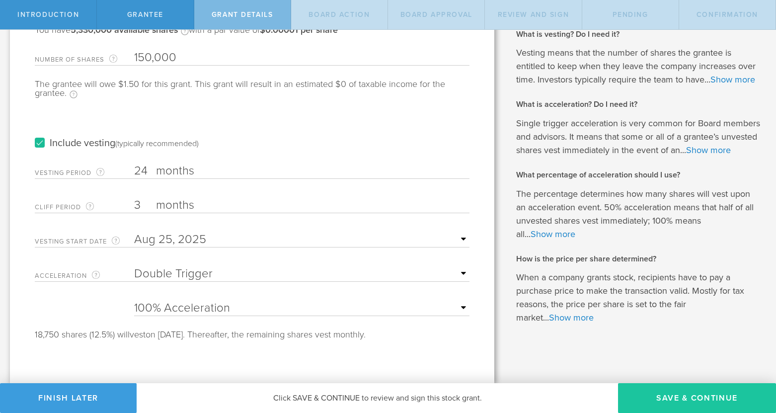
type input "150,000"
click at [722, 402] on button "Save & Continue" at bounding box center [697, 398] width 158 height 30
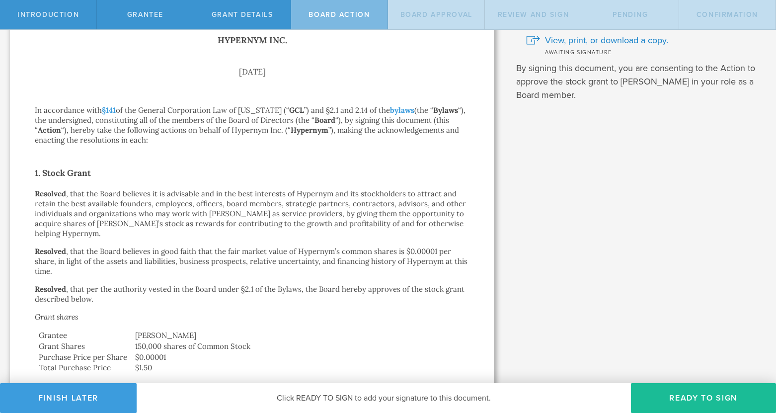
scroll to position [405, 0]
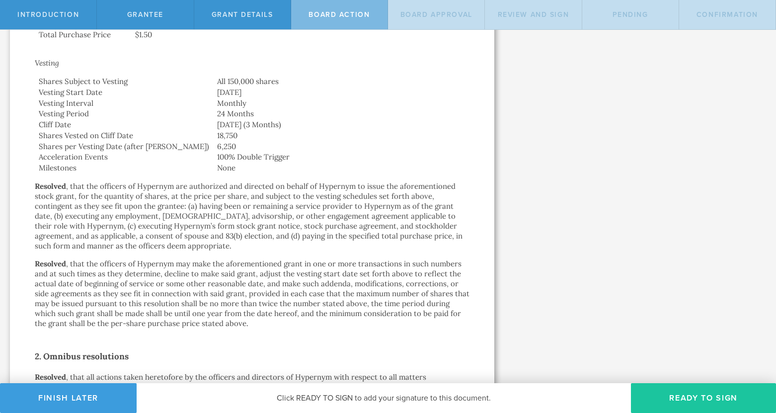
drag, startPoint x: 658, startPoint y: 400, endPoint x: 668, endPoint y: 398, distance: 9.6
click at [658, 400] on button "Ready to Sign" at bounding box center [703, 398] width 145 height 30
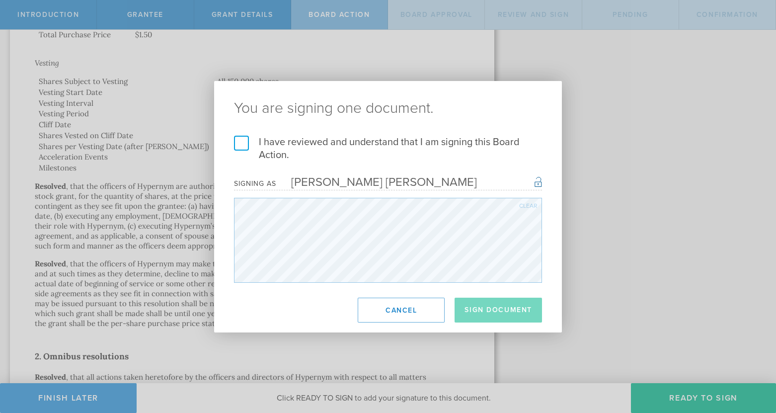
click at [301, 151] on label "I have reviewed and understand that I am signing this Board Action." at bounding box center [388, 149] width 308 height 26
click at [0, 0] on input "I have reviewed and understand that I am signing this Board Action." at bounding box center [0, 0] width 0 height 0
click at [496, 302] on button "Sign Document" at bounding box center [498, 310] width 87 height 25
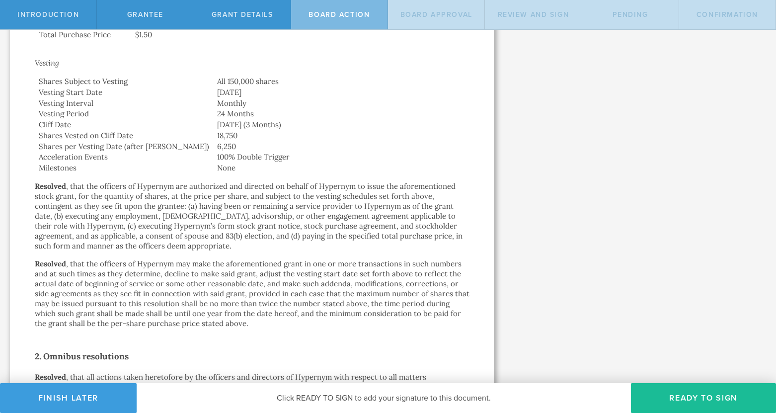
scroll to position [0, 0]
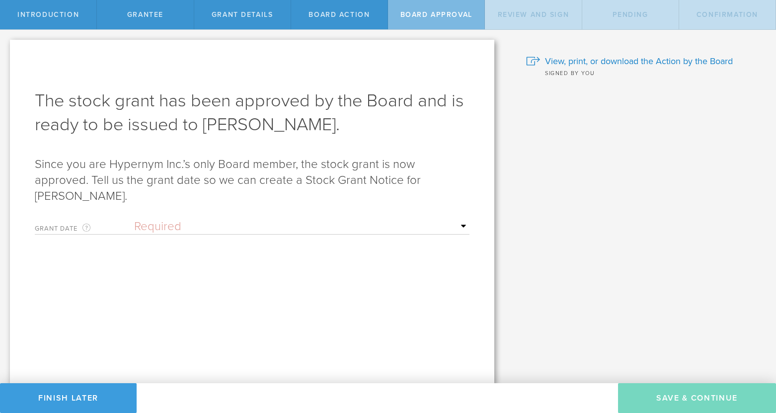
click at [357, 211] on div "The stock grant has been approved by the Board and is ready to be issued to Car…" at bounding box center [252, 218] width 435 height 259
drag, startPoint x: 347, startPoint y: 218, endPoint x: 336, endPoint y: 227, distance: 14.4
click at [346, 219] on div "Grant Date This is the date on which the recipient is granted the stock. This d…" at bounding box center [252, 224] width 435 height 20
click at [319, 230] on select "Required Upon grantee's signature A specific date" at bounding box center [301, 226] width 335 height 15
select select "uponGranteeSignature"
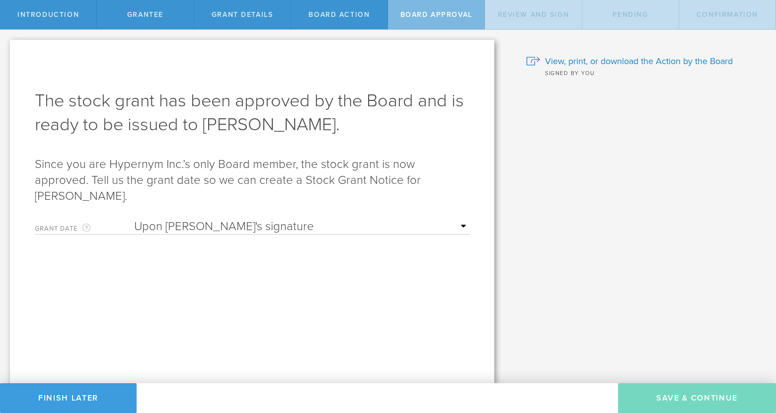
click at [134, 219] on select "Required Upon grantee's signature A specific date" at bounding box center [301, 226] width 335 height 15
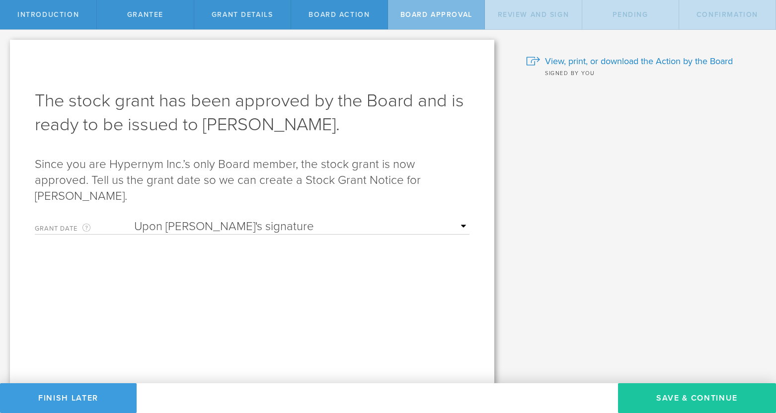
drag, startPoint x: 670, startPoint y: 398, endPoint x: 683, endPoint y: 400, distance: 13.1
click at [683, 400] on button "Save & Continue" at bounding box center [697, 398] width 158 height 30
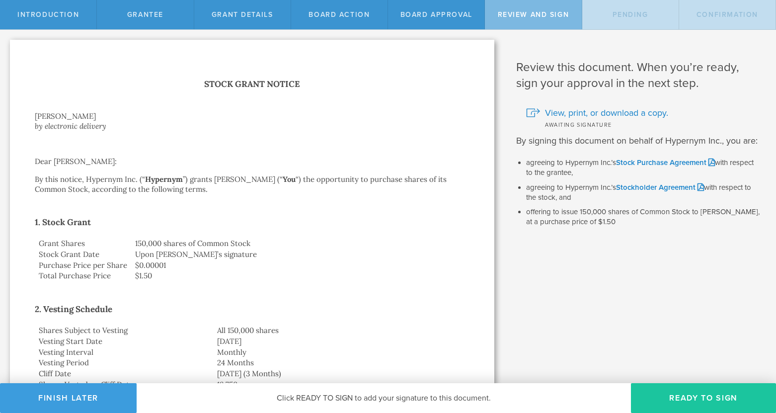
drag, startPoint x: 702, startPoint y: 392, endPoint x: 709, endPoint y: 394, distance: 7.6
click at [702, 392] on button "Ready to Sign" at bounding box center [703, 398] width 145 height 30
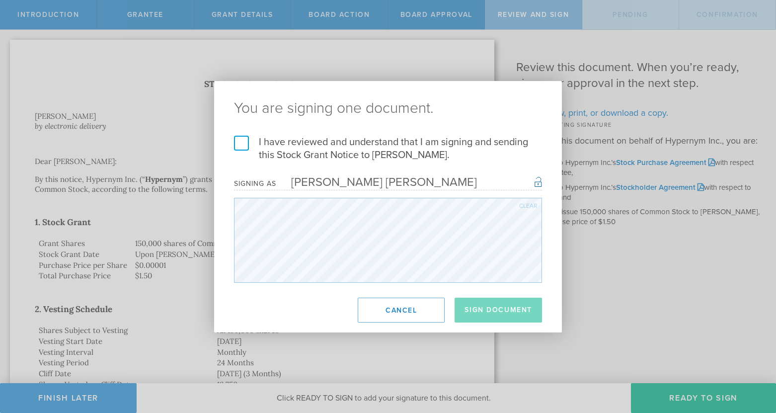
click at [328, 148] on label "I have reviewed and understand that I am signing and sending this Stock Grant N…" at bounding box center [388, 149] width 308 height 26
click at [0, 0] on input "I have reviewed and understand that I am signing and sending this Stock Grant N…" at bounding box center [0, 0] width 0 height 0
drag, startPoint x: 489, startPoint y: 290, endPoint x: 493, endPoint y: 295, distance: 6.1
click at [491, 293] on footer "Sign Document Cancel" at bounding box center [388, 310] width 348 height 45
click at [534, 308] on button "Sign Document" at bounding box center [498, 310] width 87 height 25
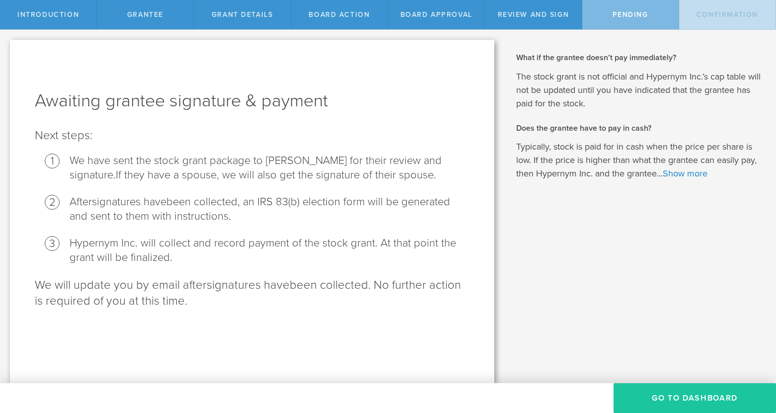
click at [709, 400] on button "Go To Dashboard" at bounding box center [695, 398] width 162 height 30
